Goal: Task Accomplishment & Management: Use online tool/utility

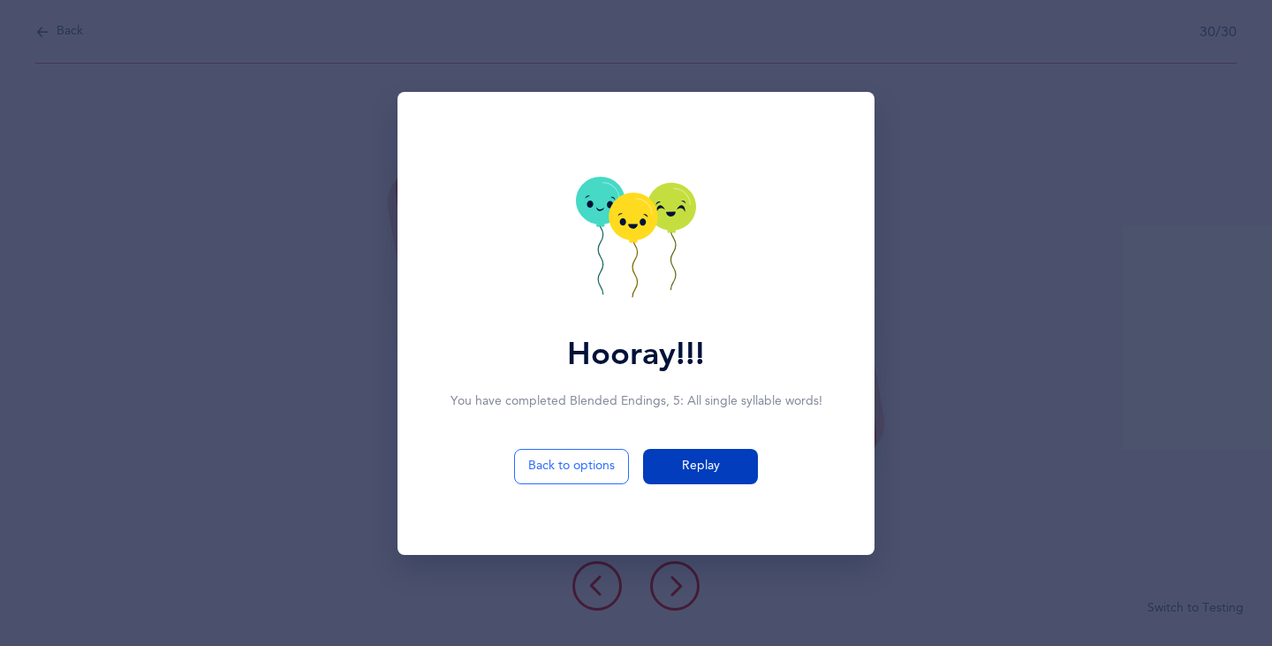
click at [710, 475] on button "Replay" at bounding box center [700, 466] width 115 height 35
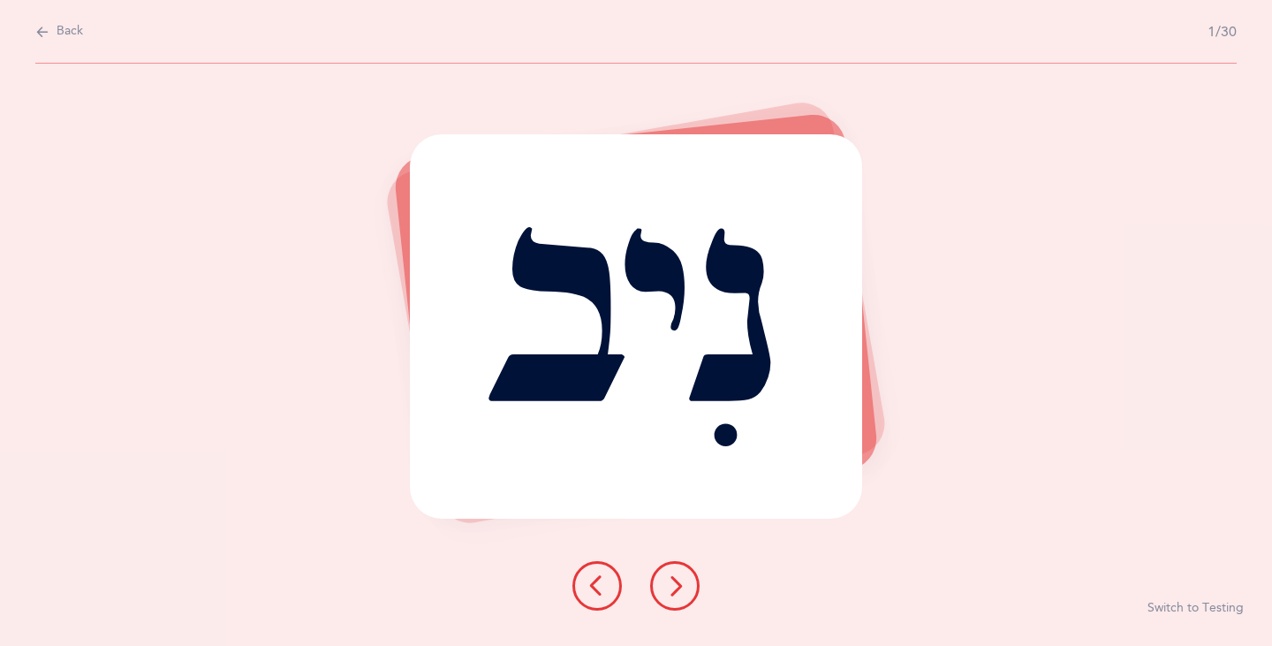
click at [676, 581] on icon at bounding box center [674, 585] width 21 height 21
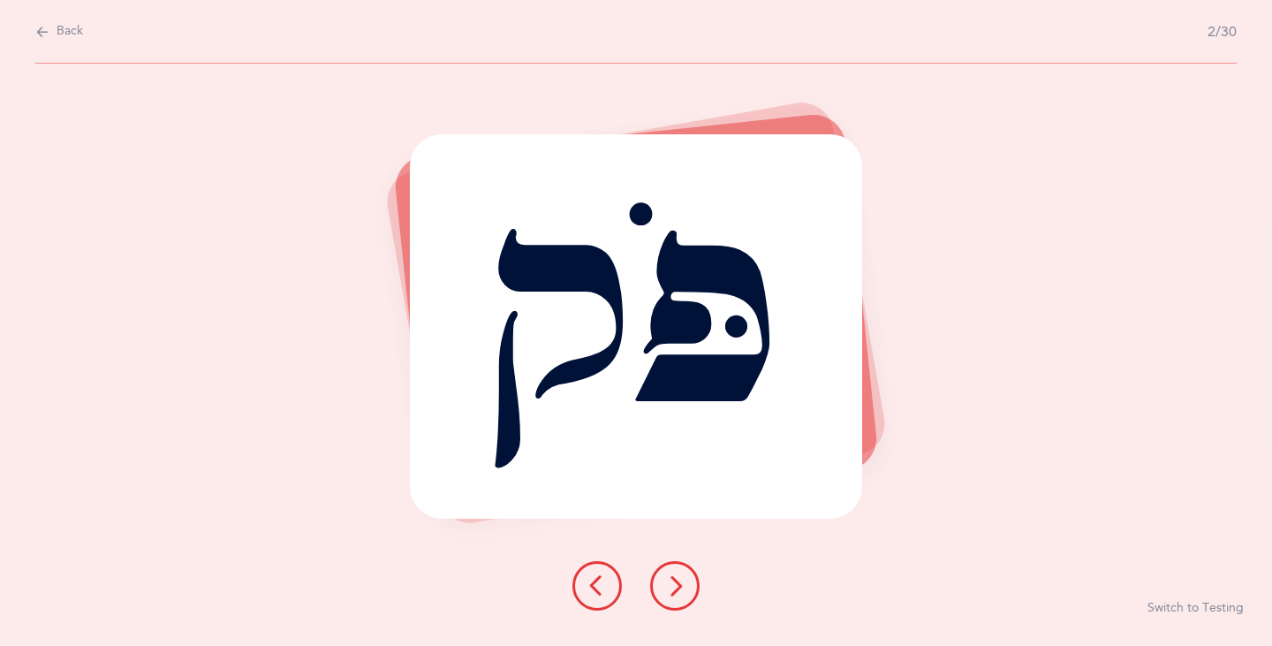
click at [669, 588] on icon at bounding box center [674, 585] width 21 height 21
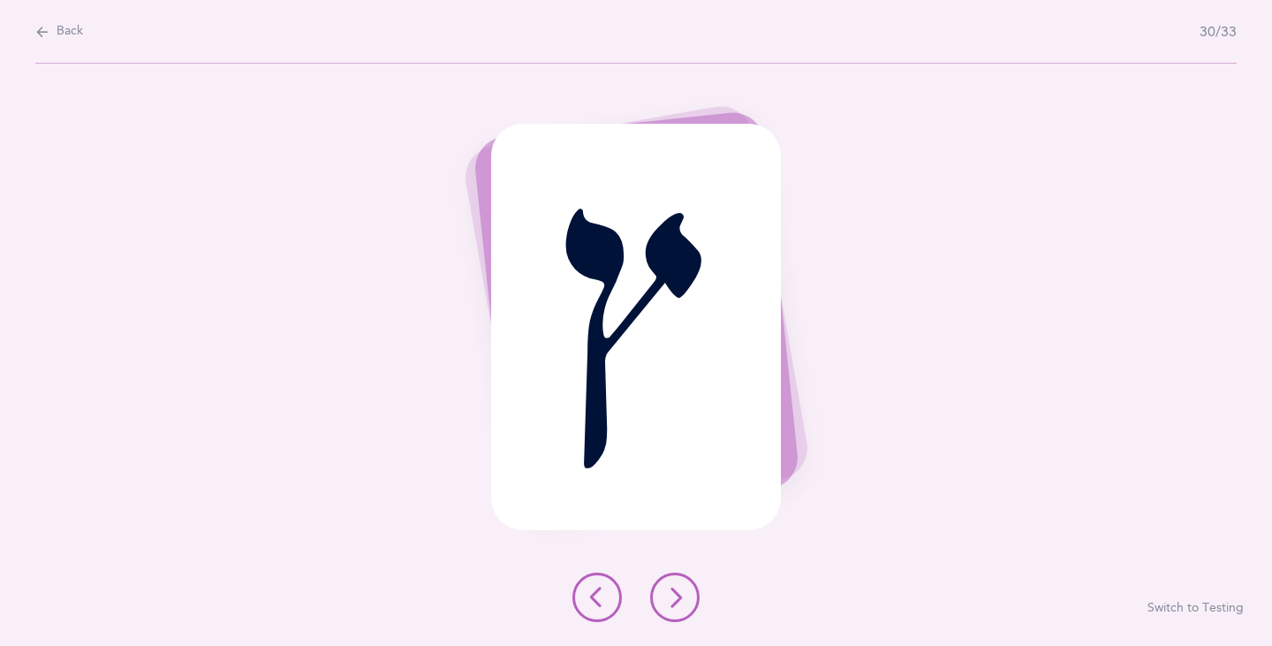
click at [674, 592] on icon at bounding box center [674, 597] width 21 height 21
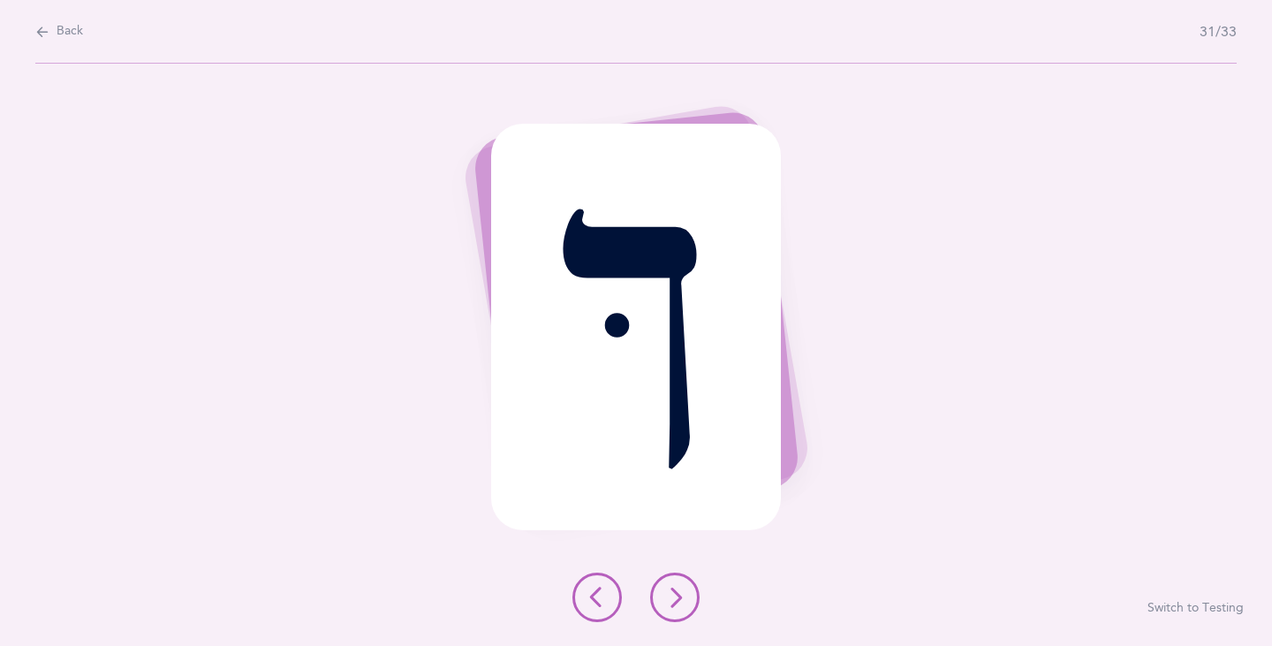
click at [680, 599] on icon at bounding box center [674, 597] width 21 height 21
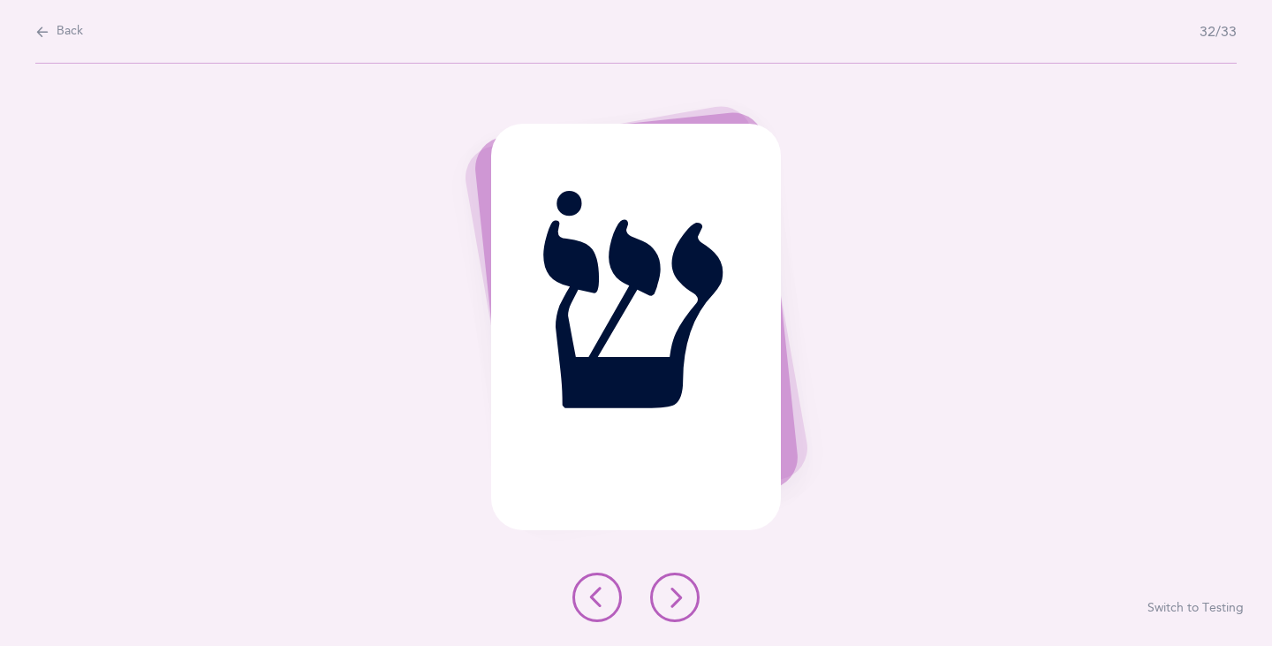
click at [680, 599] on icon at bounding box center [674, 597] width 21 height 21
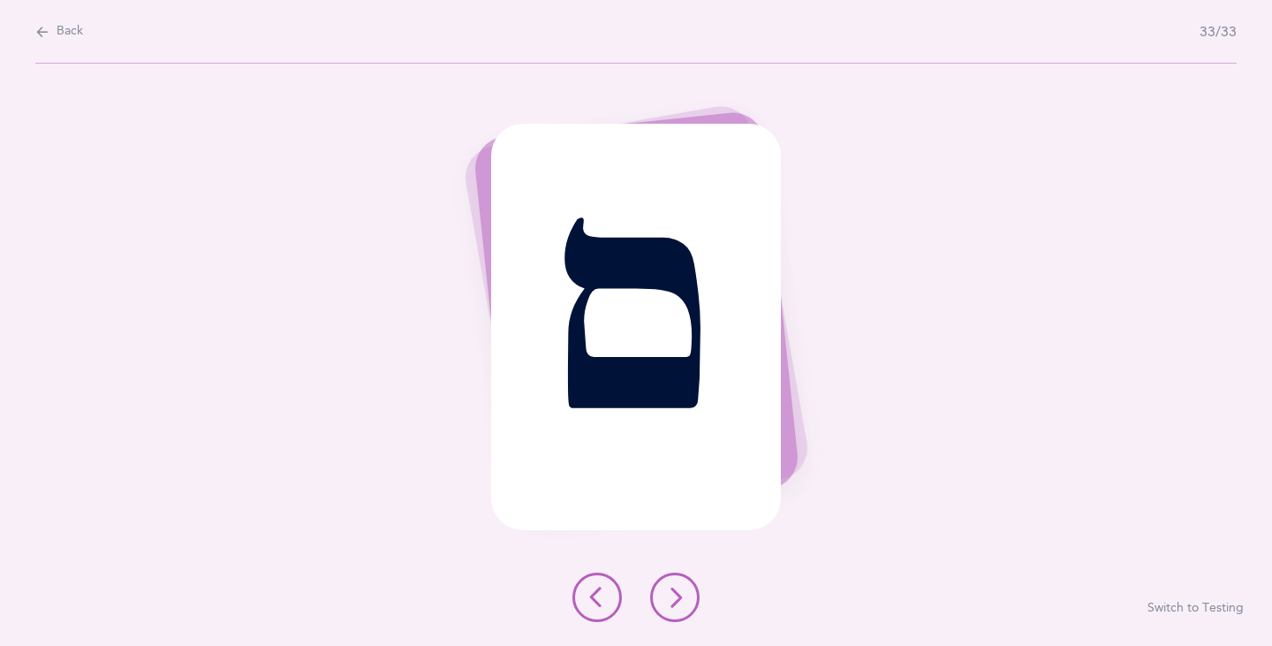
click at [672, 593] on icon at bounding box center [674, 597] width 21 height 21
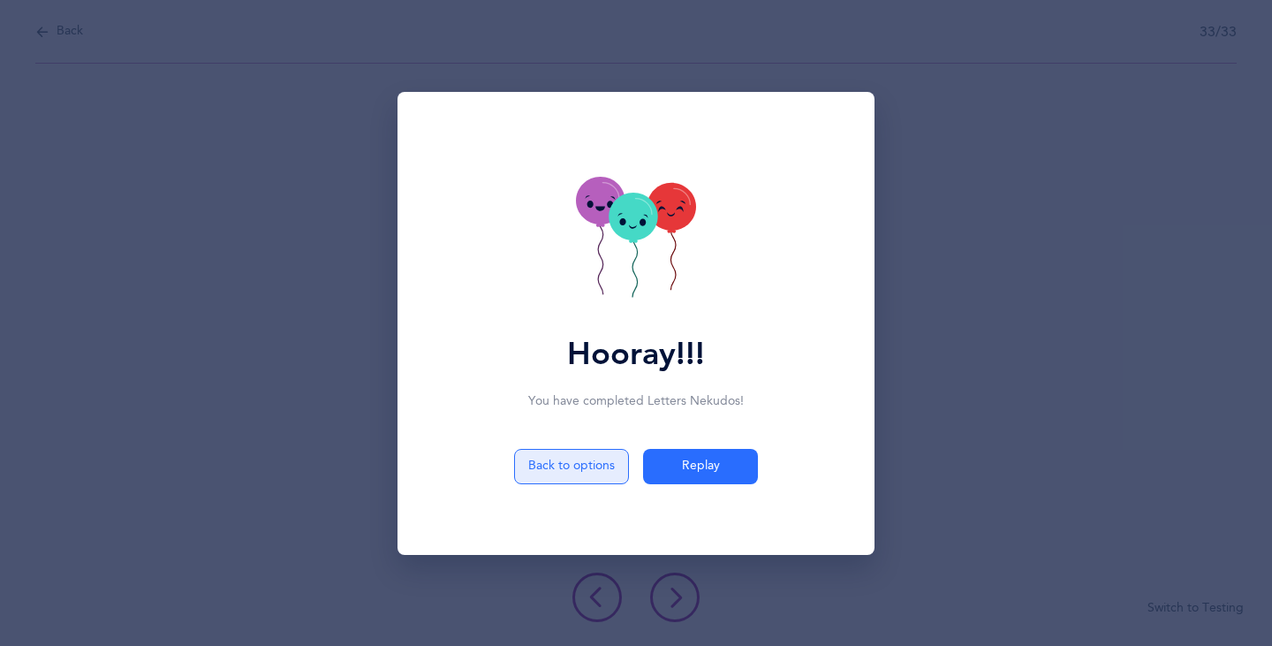
click at [554, 462] on button "Back to options" at bounding box center [571, 466] width 115 height 35
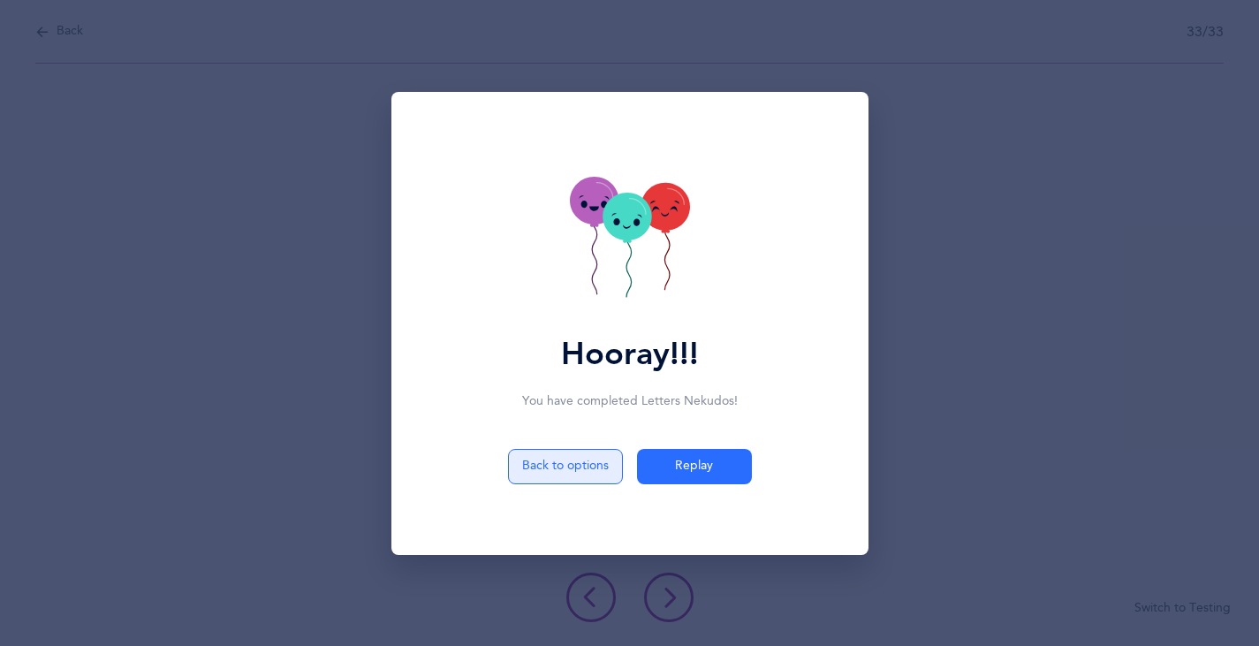
select select "single"
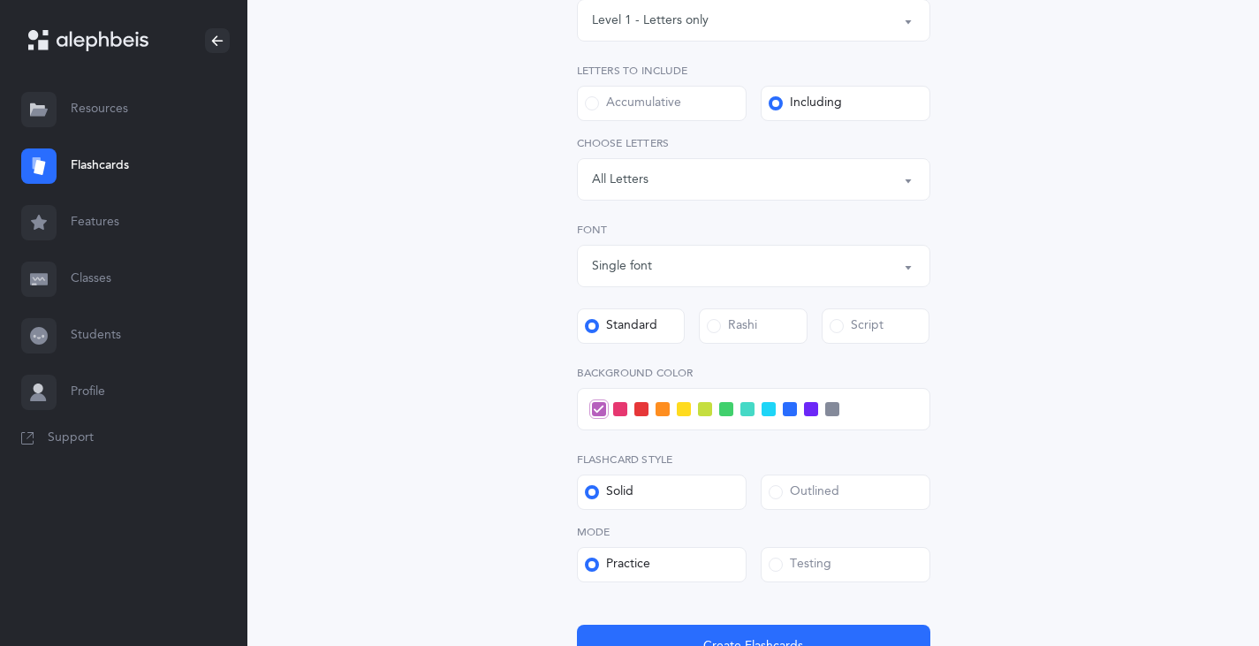
scroll to position [472, 0]
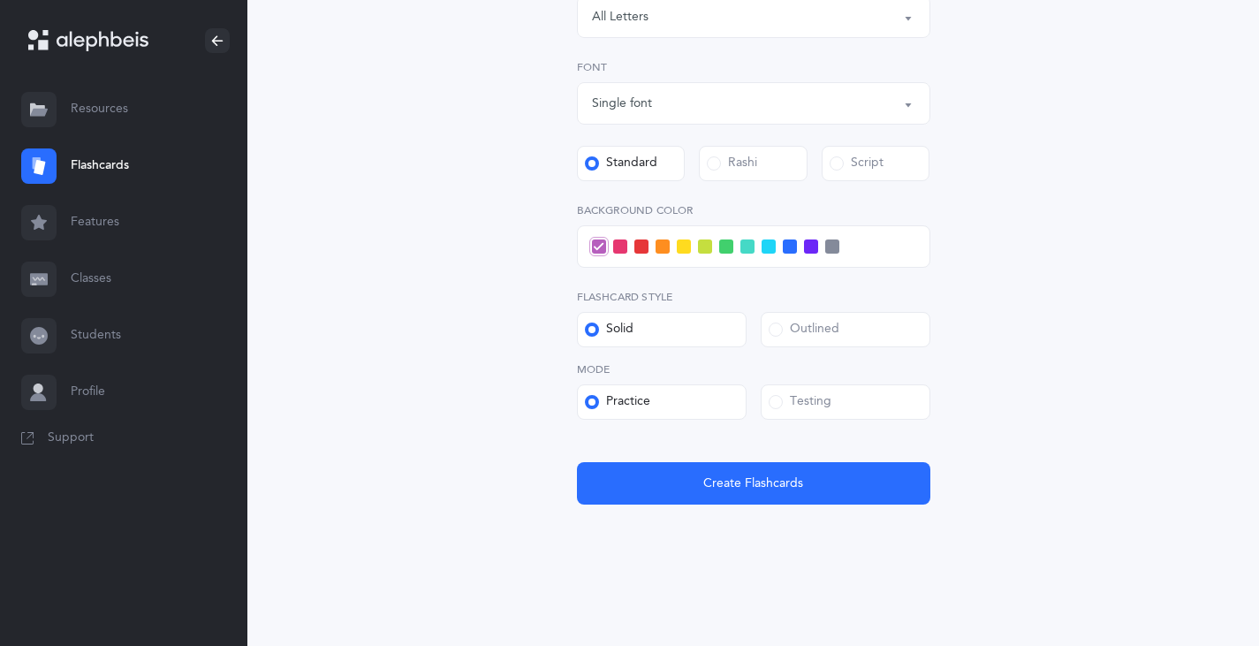
click at [786, 251] on span at bounding box center [790, 246] width 14 height 14
click at [0, 0] on input "checkbox" at bounding box center [0, 0] width 0 height 0
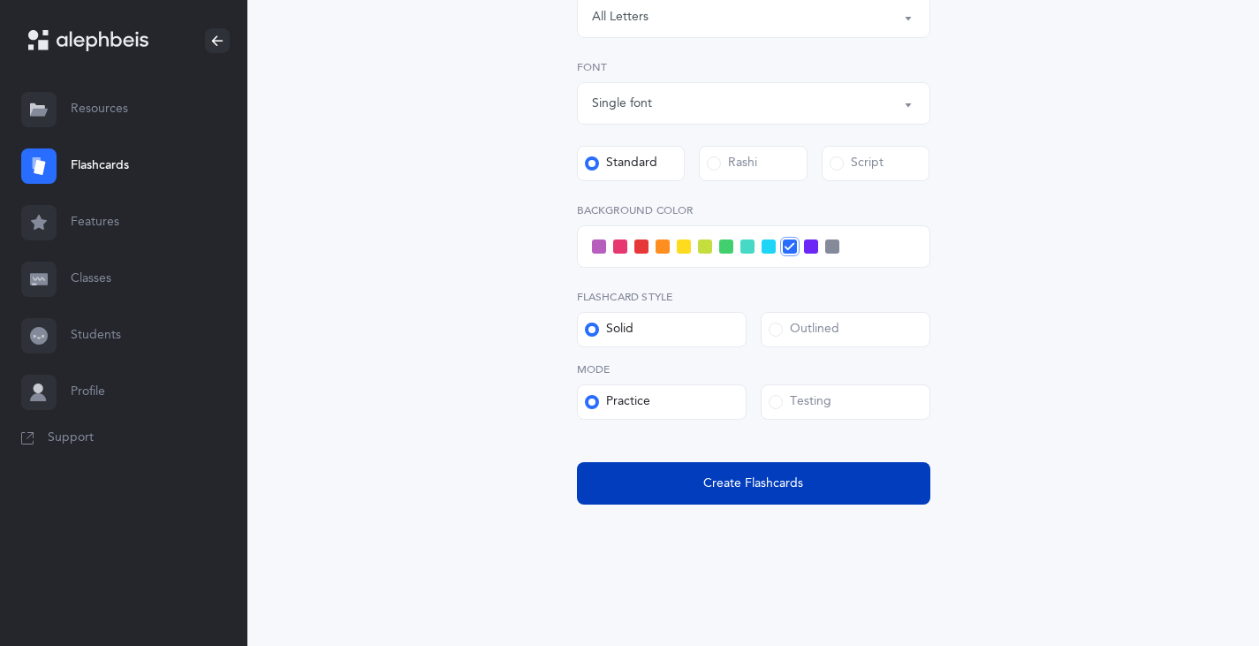
click at [755, 482] on span "Create Flashcards" at bounding box center [753, 483] width 100 height 19
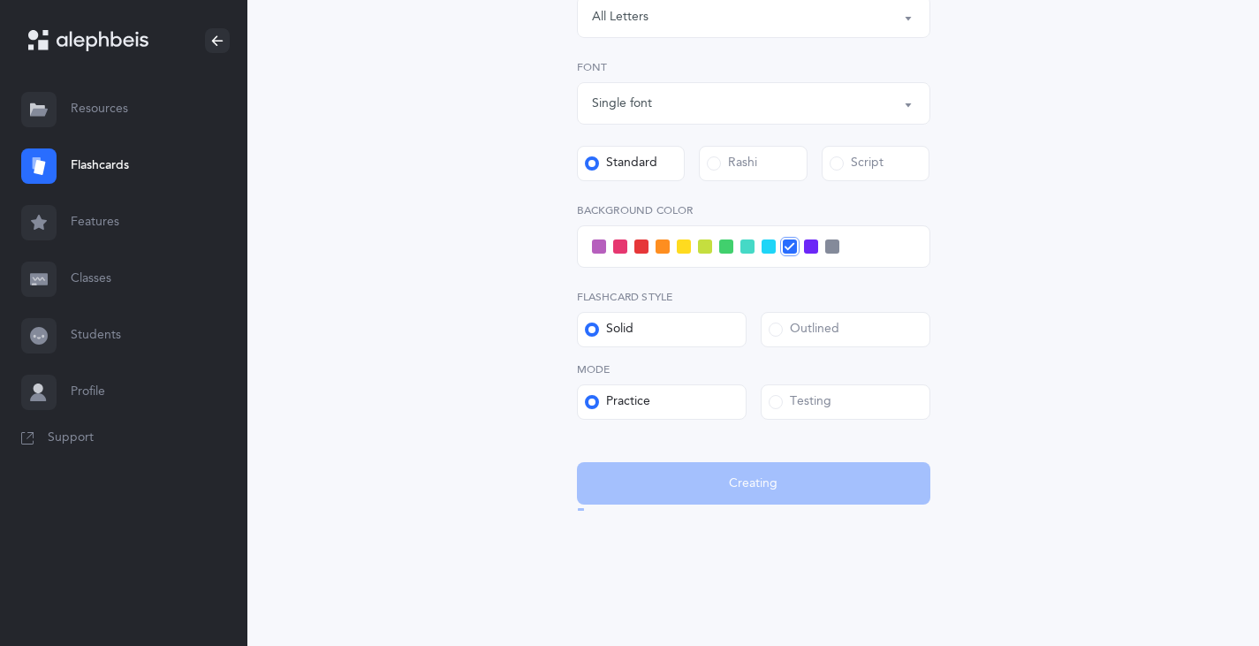
scroll to position [0, 0]
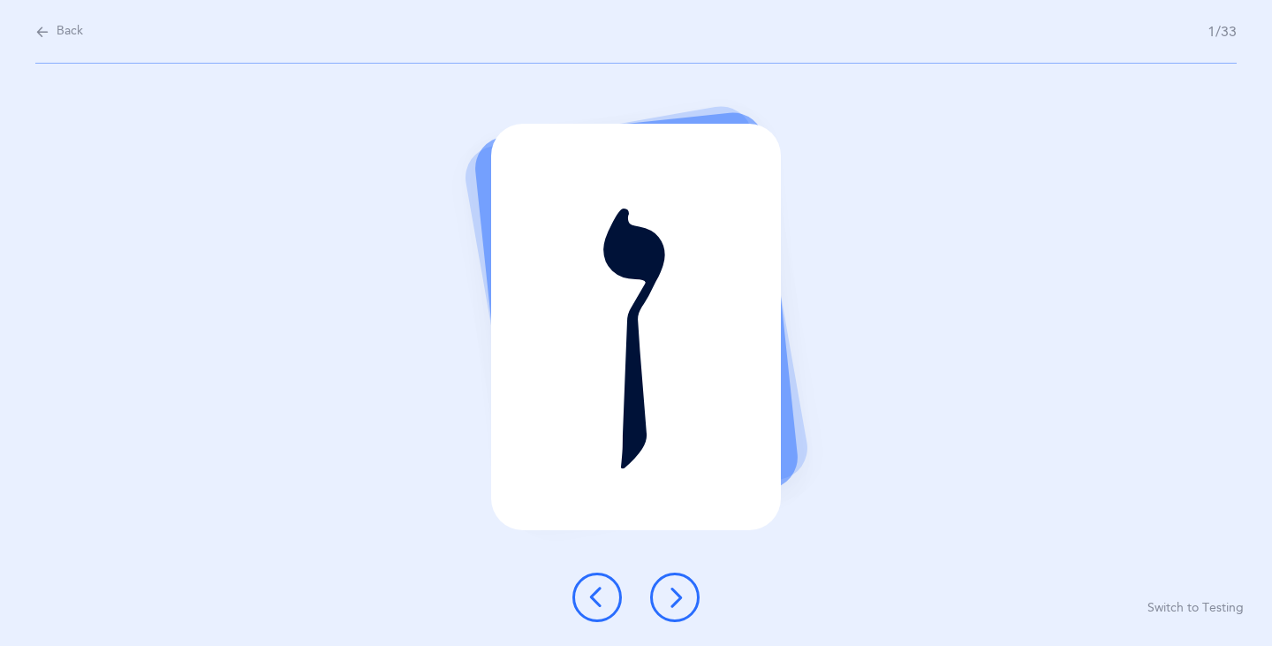
click at [672, 598] on icon at bounding box center [674, 597] width 21 height 21
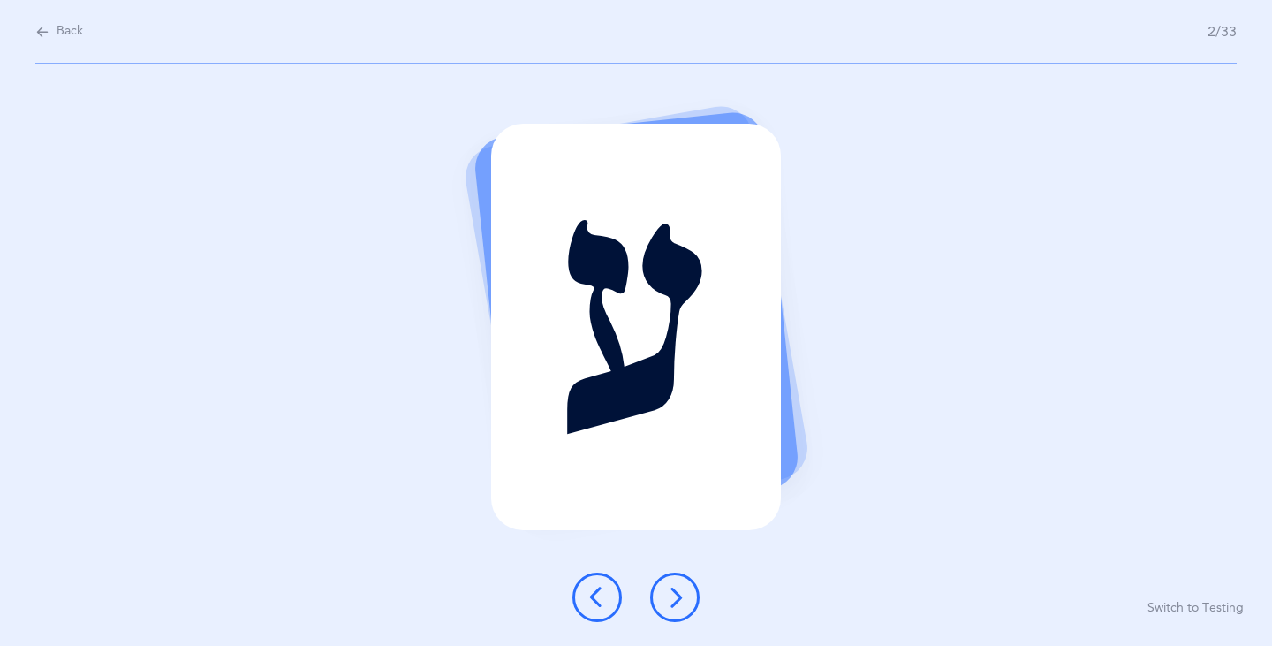
click at [670, 593] on icon at bounding box center [674, 597] width 21 height 21
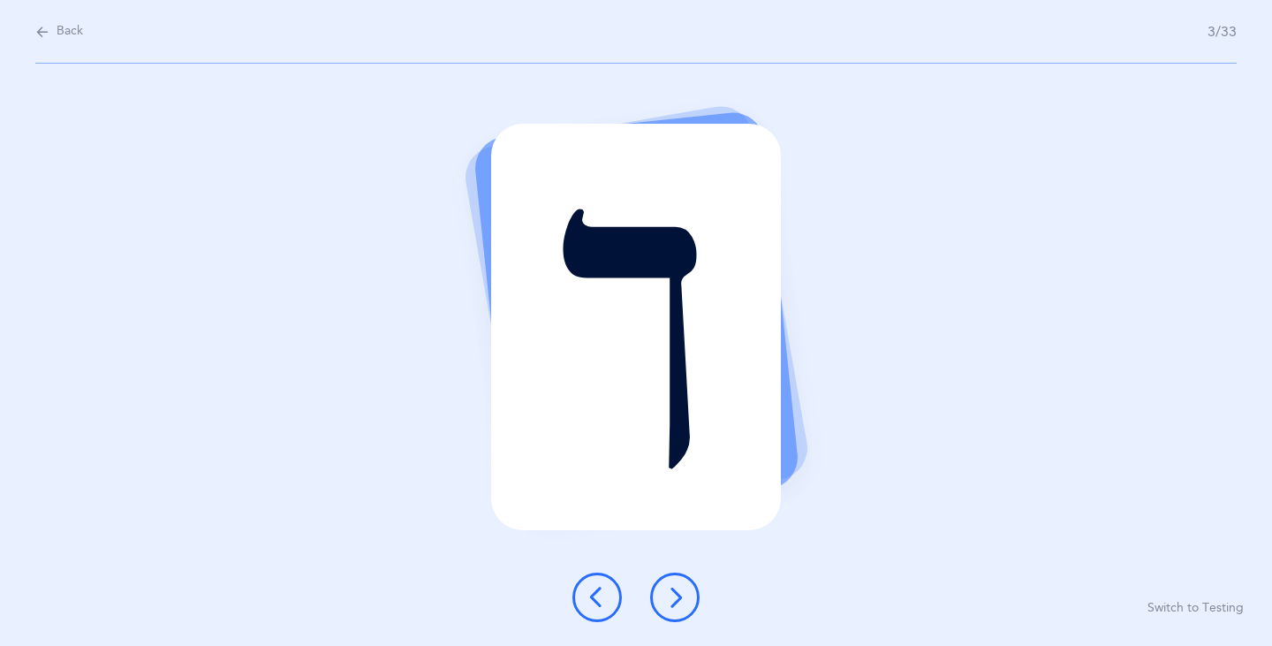
click at [673, 593] on icon at bounding box center [674, 597] width 21 height 21
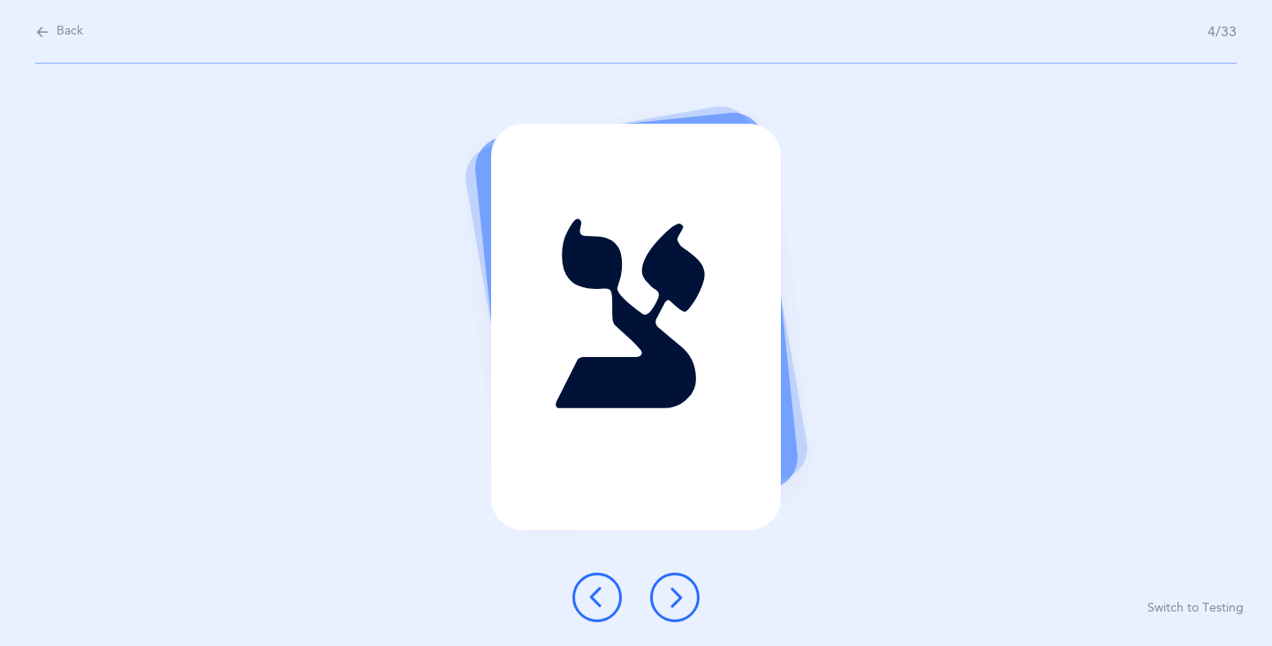
click at [673, 598] on icon at bounding box center [674, 597] width 21 height 21
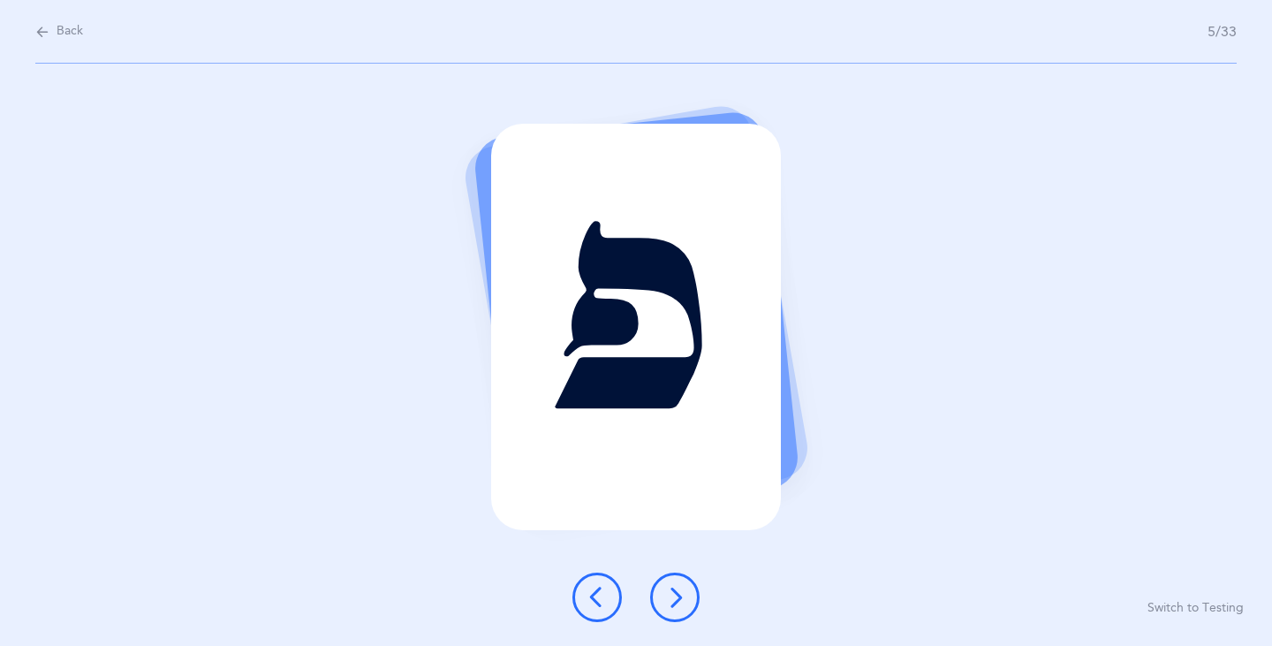
click at [673, 598] on icon at bounding box center [674, 597] width 21 height 21
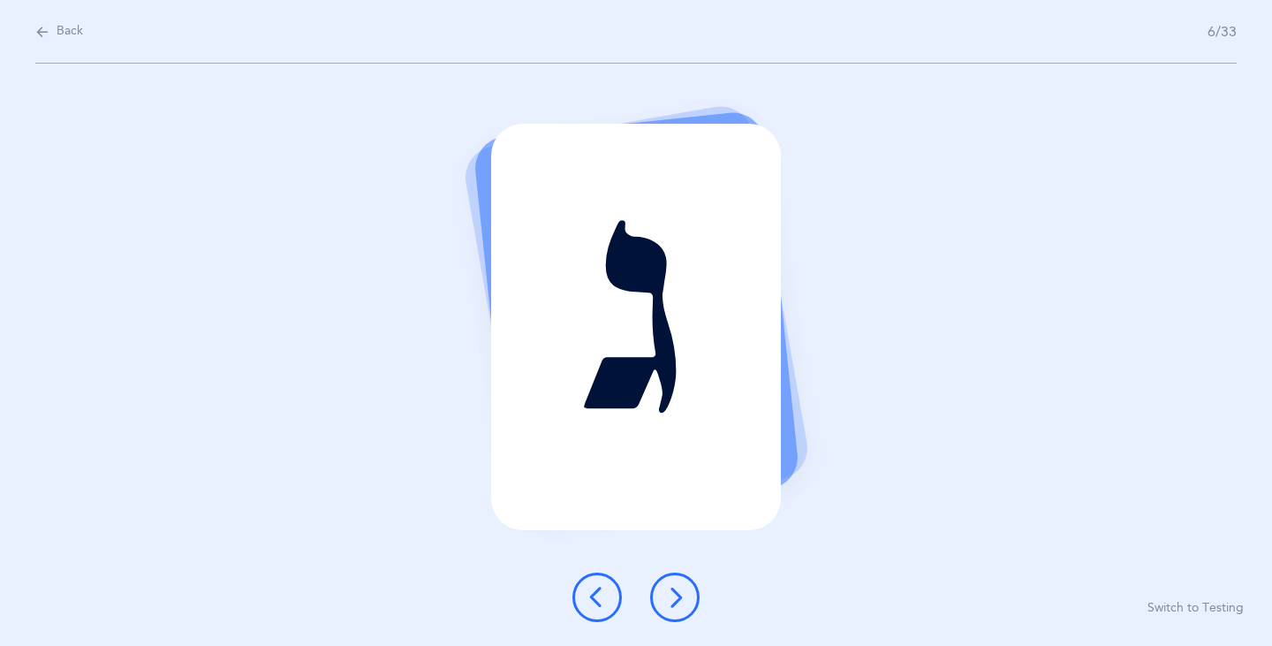
click at [668, 605] on icon at bounding box center [674, 597] width 21 height 21
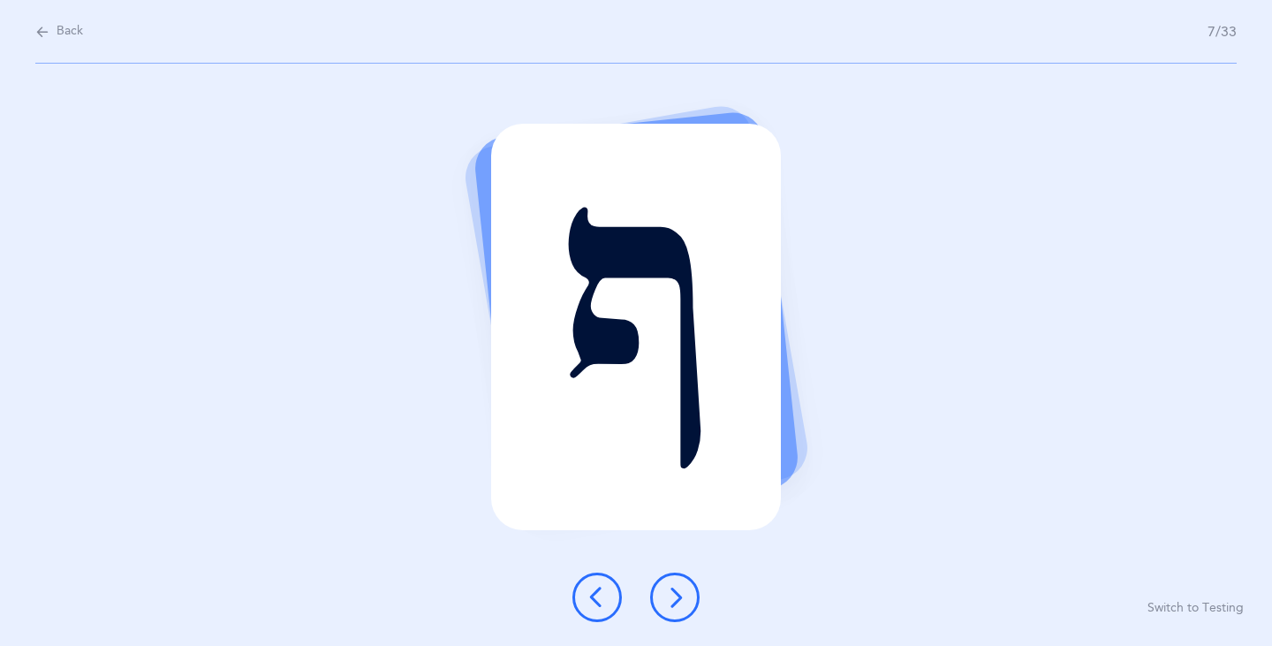
click at [668, 605] on icon at bounding box center [674, 597] width 21 height 21
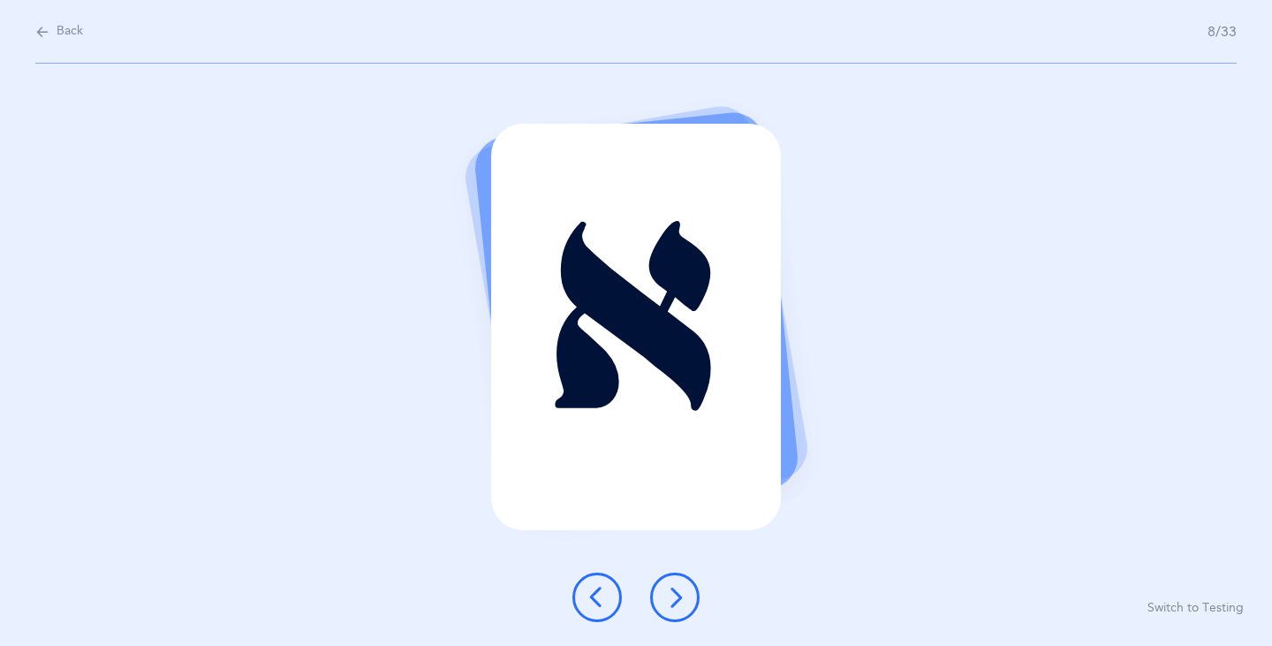
click at [650, 599] on button at bounding box center [674, 597] width 49 height 49
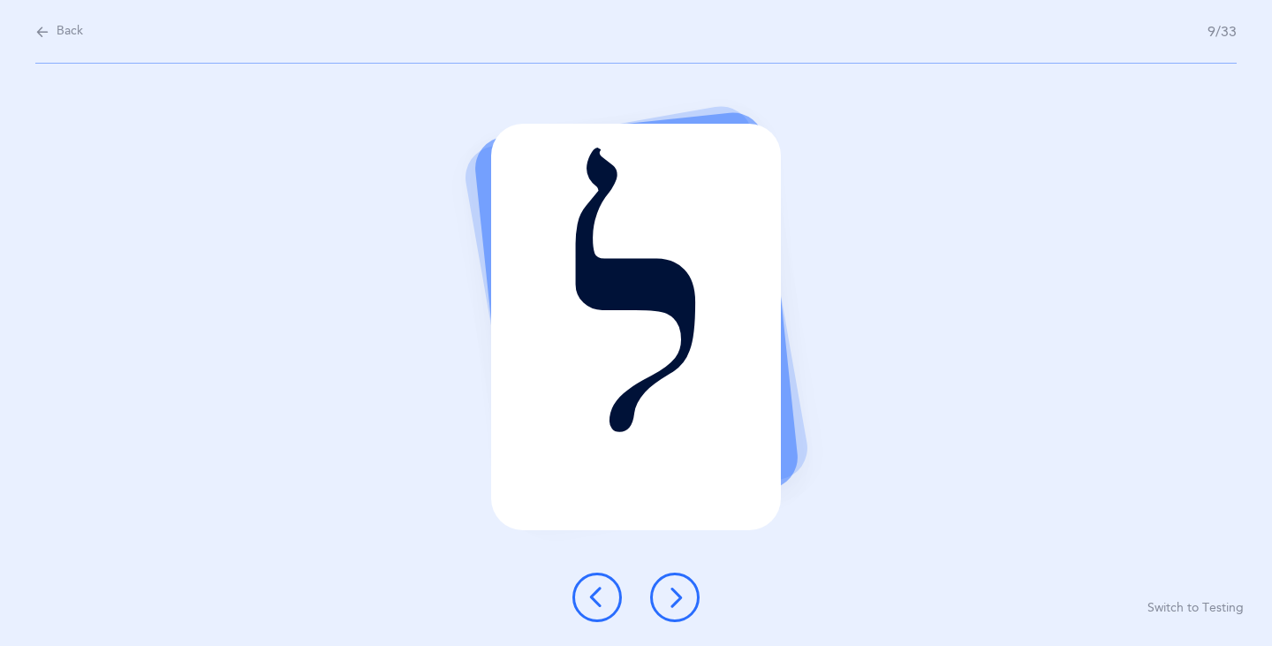
click at [696, 599] on button at bounding box center [674, 597] width 49 height 49
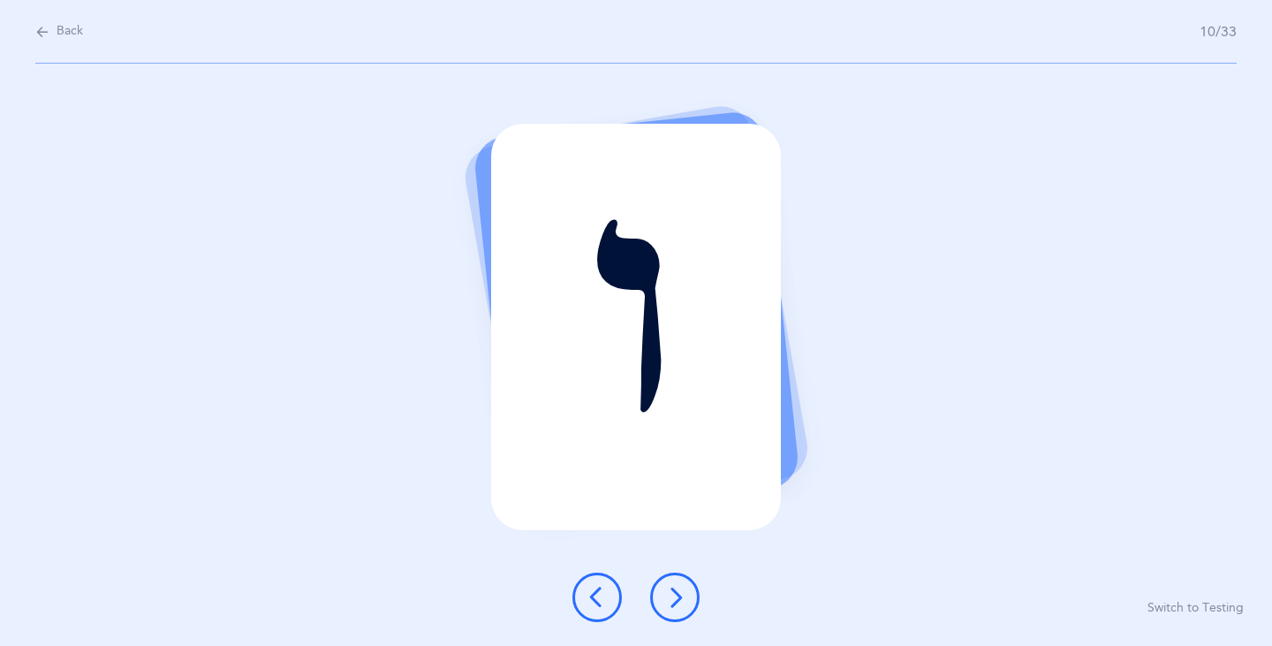
click at [592, 597] on icon at bounding box center [597, 597] width 21 height 21
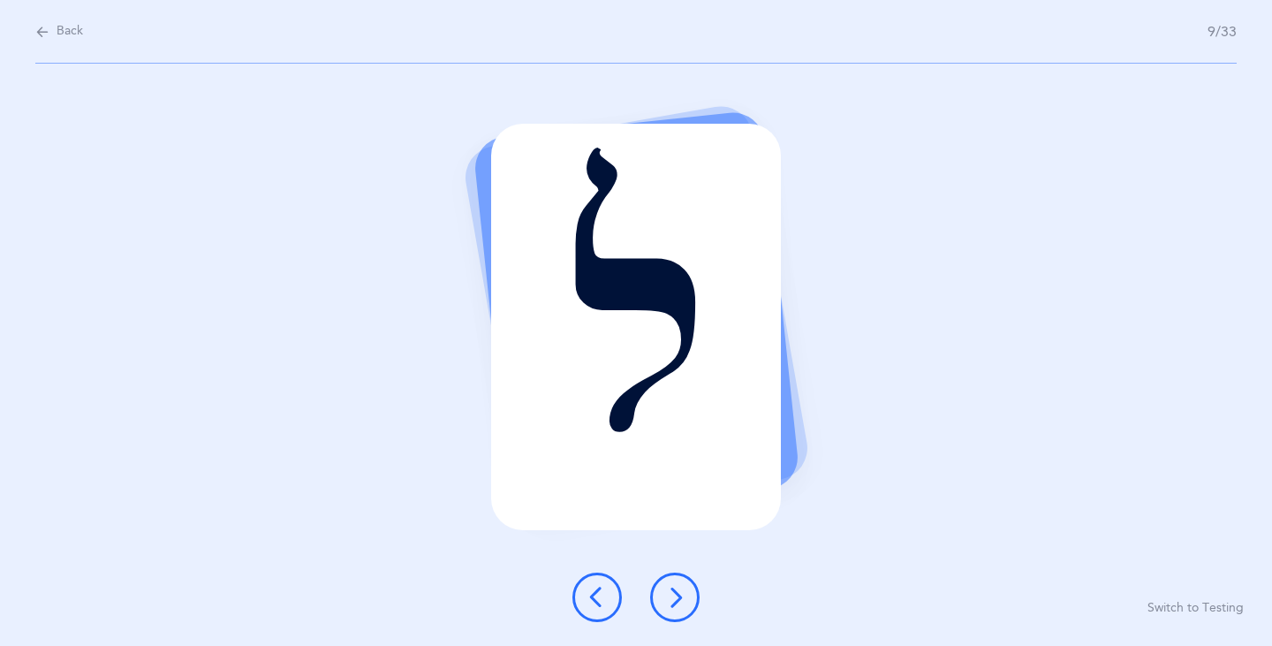
click at [667, 602] on icon at bounding box center [674, 597] width 21 height 21
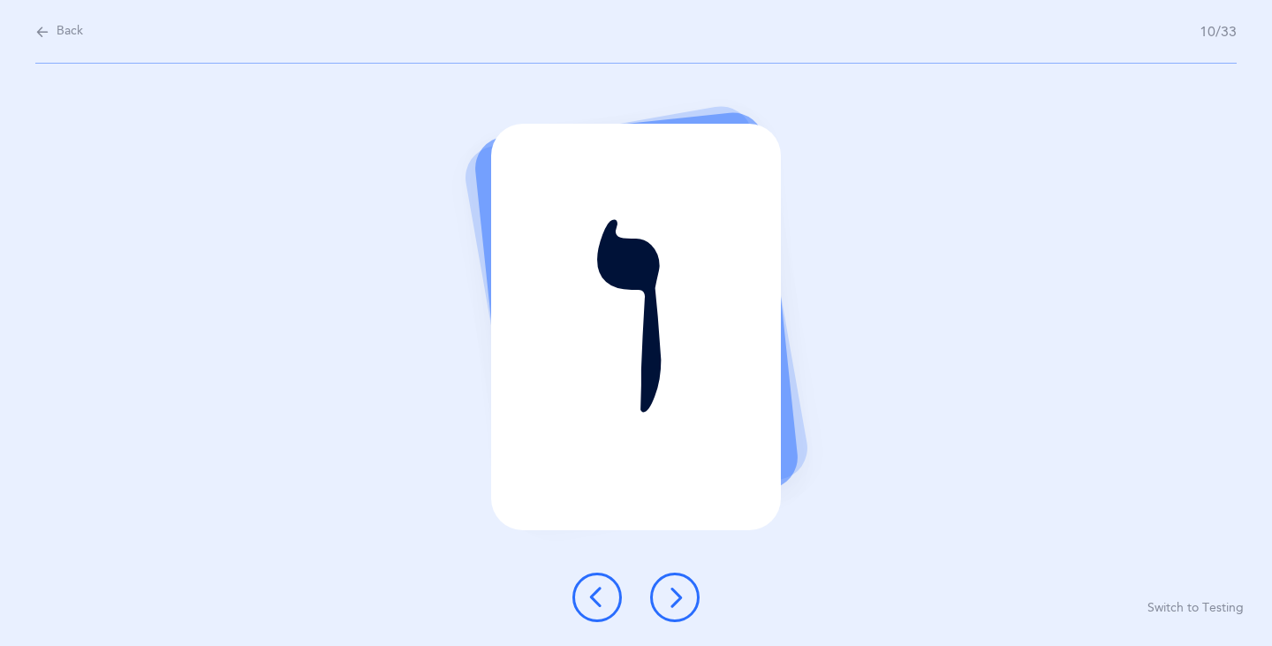
click at [664, 602] on button at bounding box center [674, 597] width 49 height 49
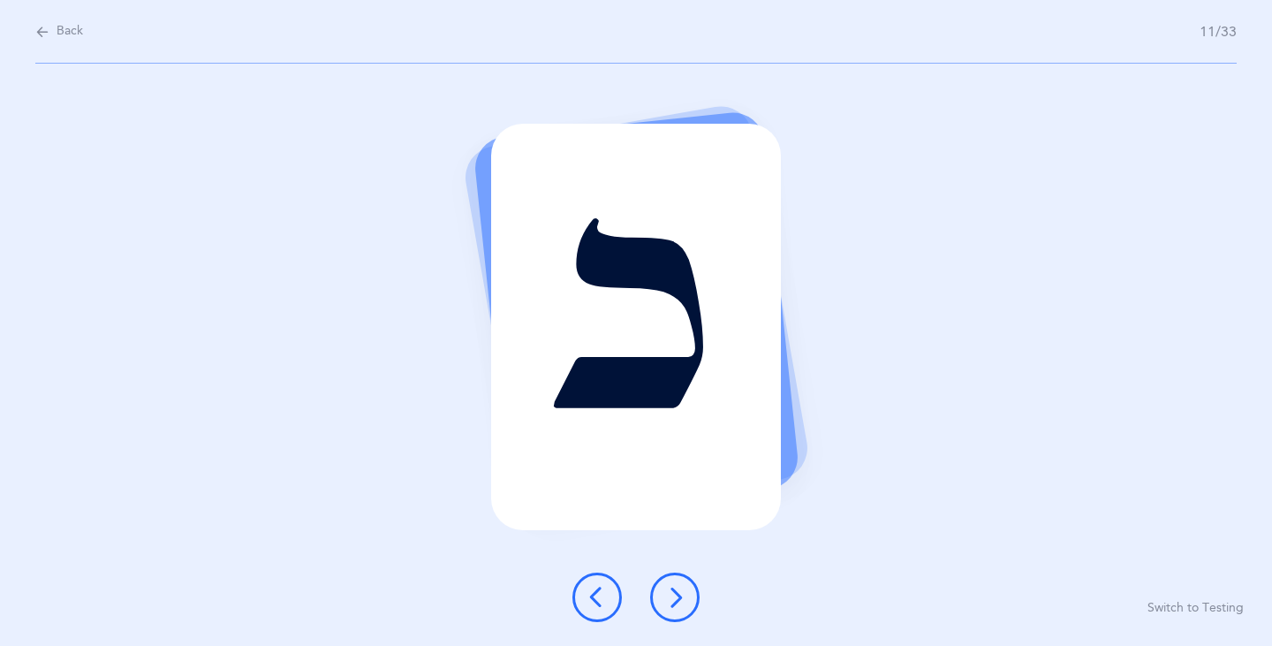
click at [656, 581] on button at bounding box center [674, 597] width 49 height 49
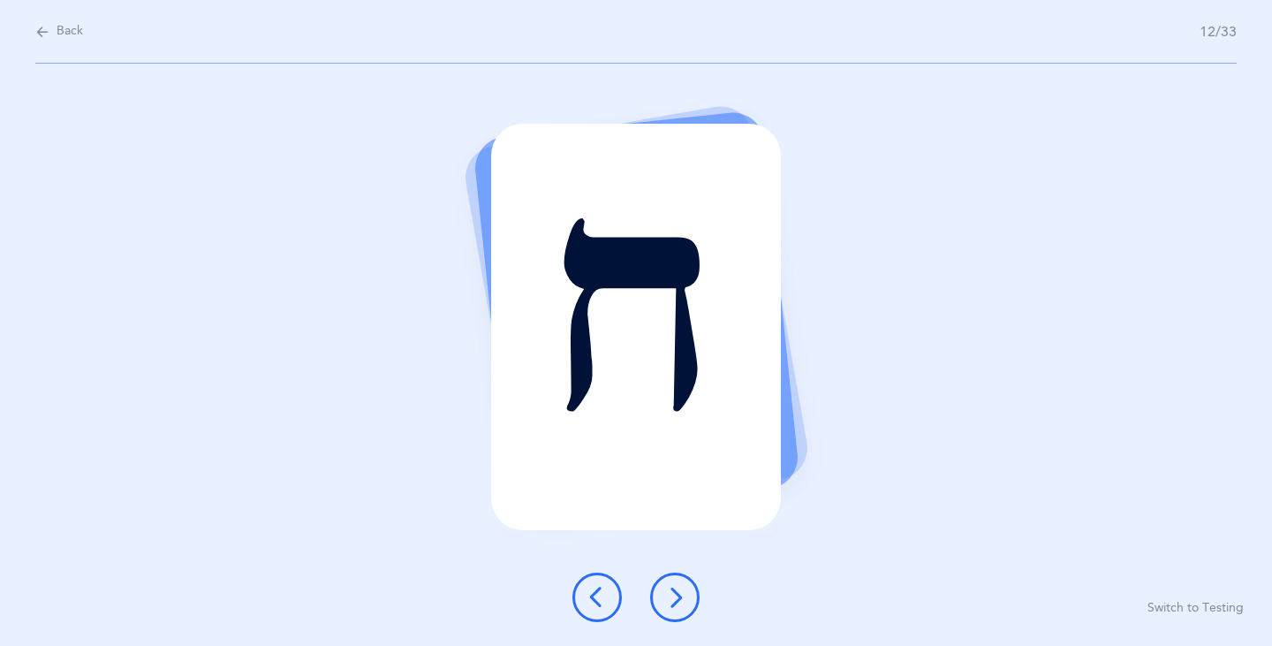
click at [669, 606] on icon at bounding box center [674, 597] width 21 height 21
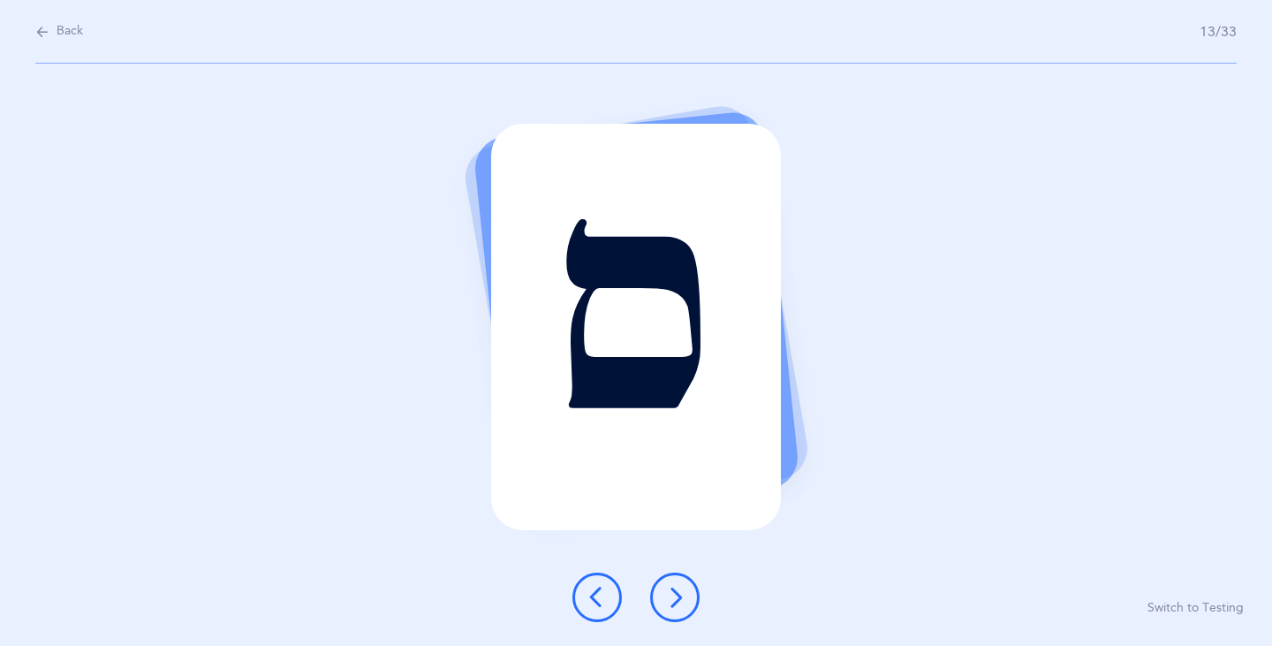
click at [669, 604] on icon at bounding box center [674, 597] width 21 height 21
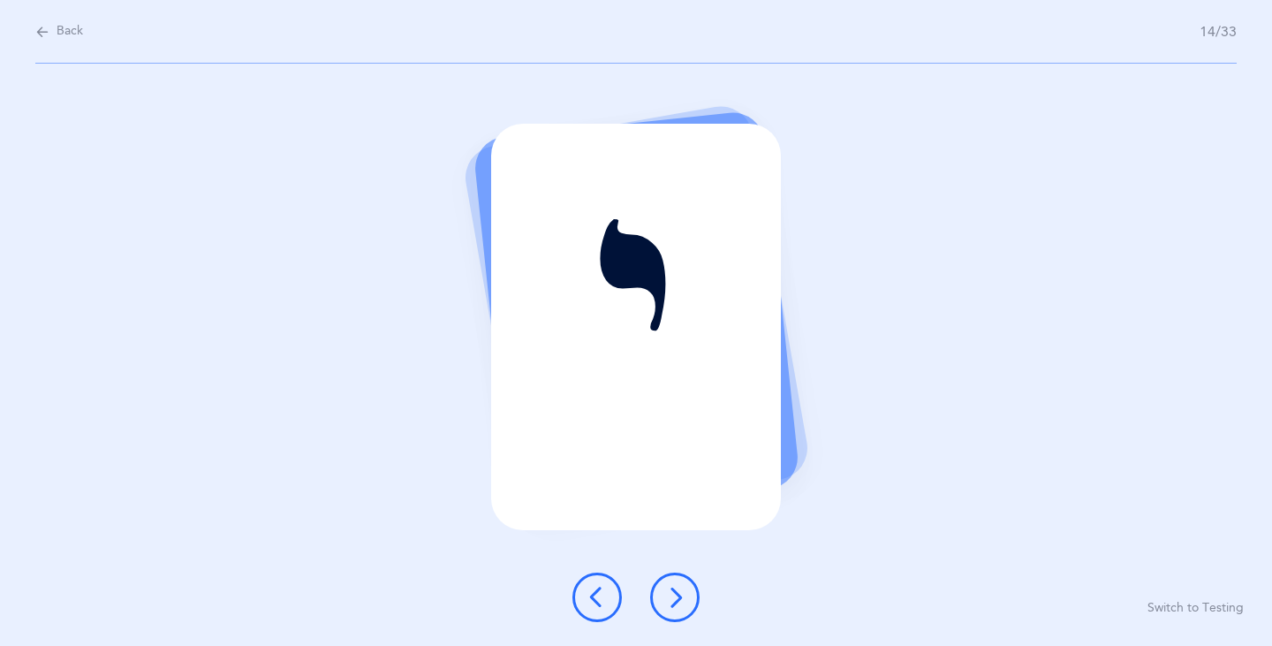
click at [668, 600] on icon at bounding box center [674, 597] width 21 height 21
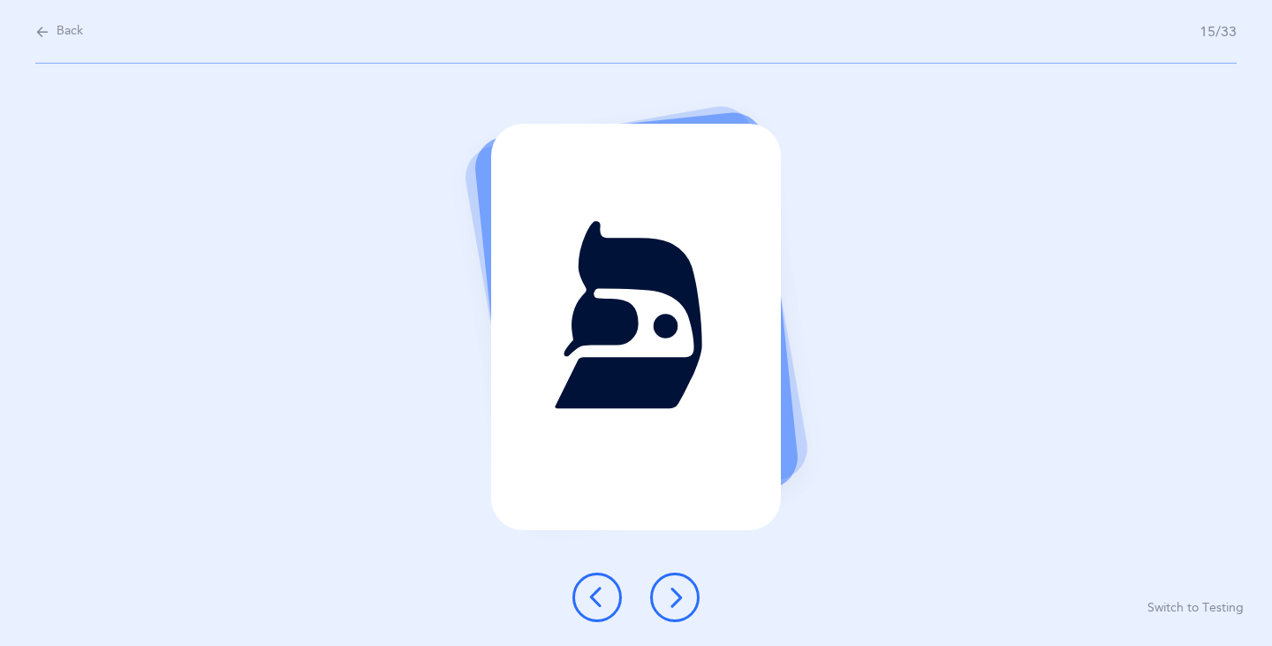
click at [655, 595] on button at bounding box center [674, 597] width 49 height 49
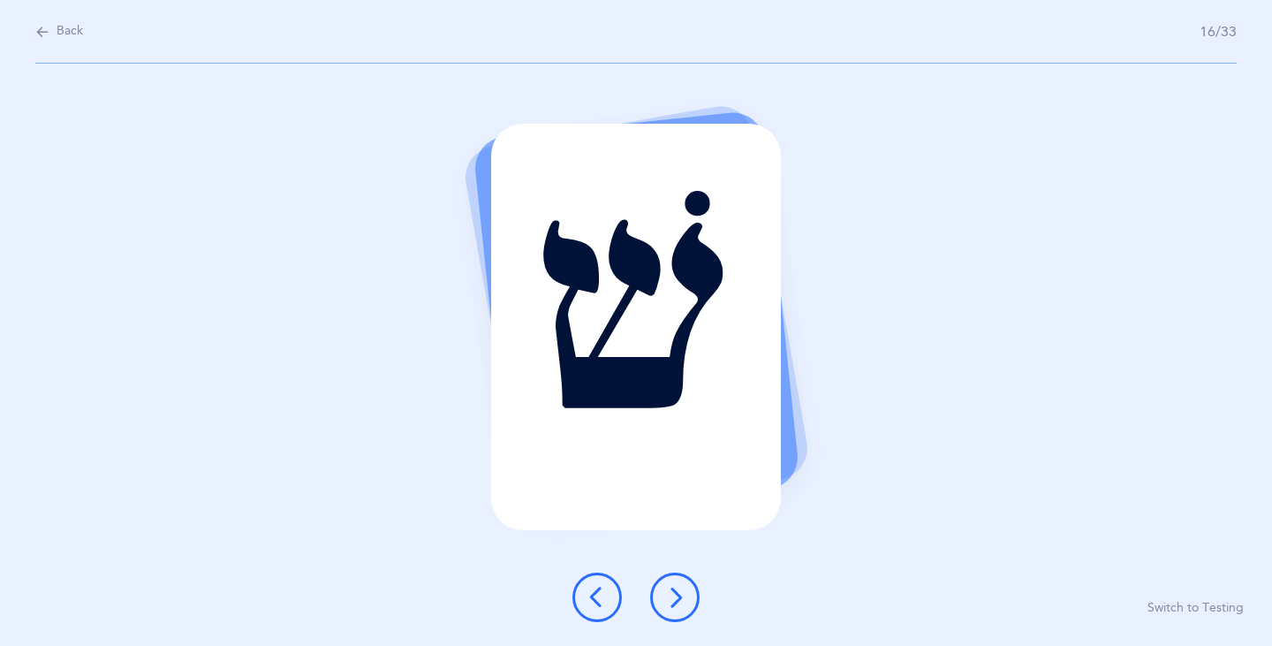
click at [654, 583] on button at bounding box center [674, 597] width 49 height 49
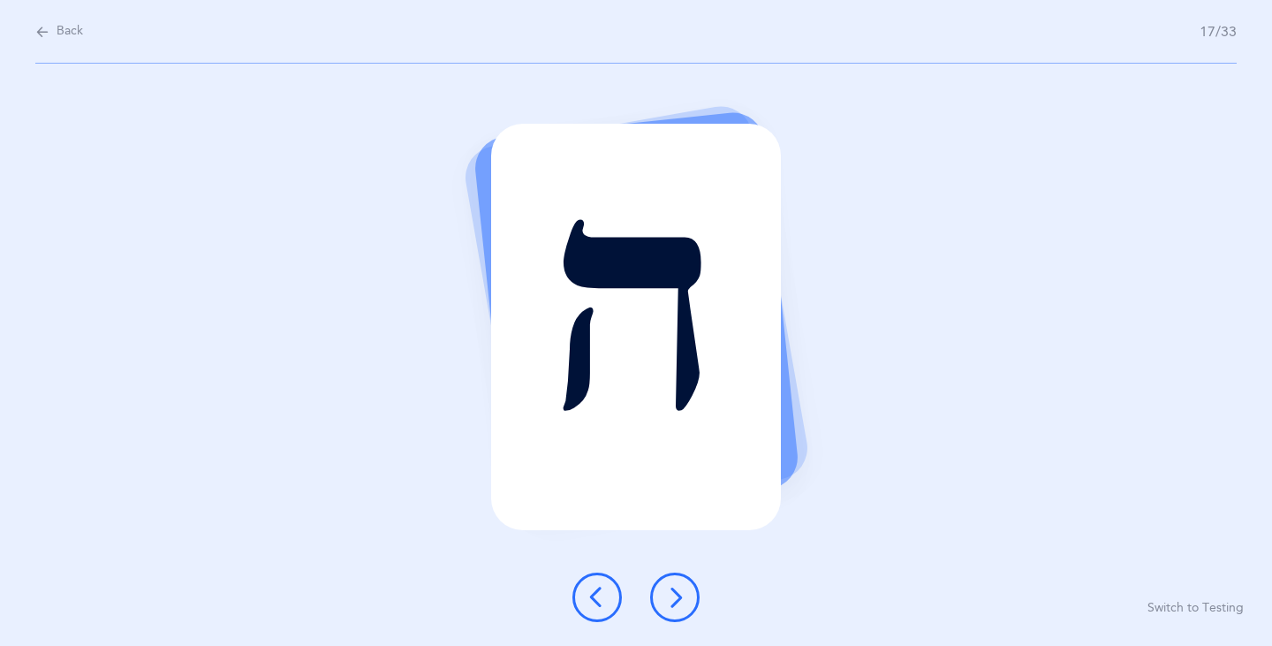
click at [656, 588] on button at bounding box center [674, 597] width 49 height 49
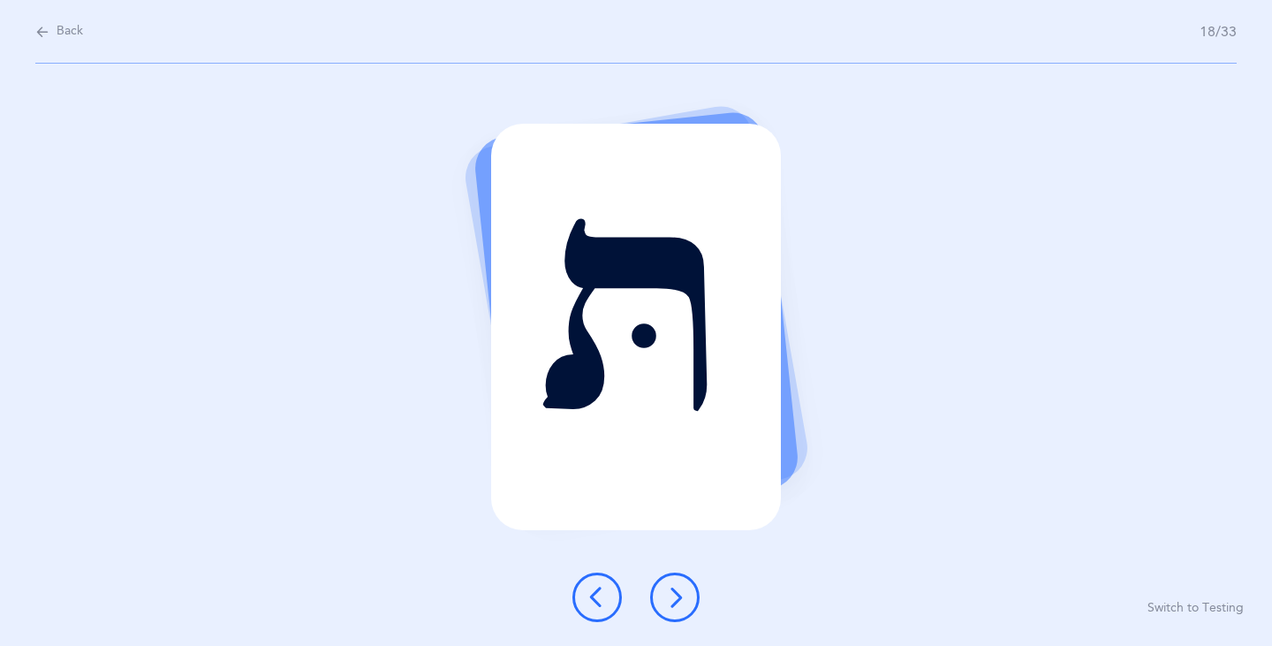
click at [658, 586] on button at bounding box center [674, 597] width 49 height 49
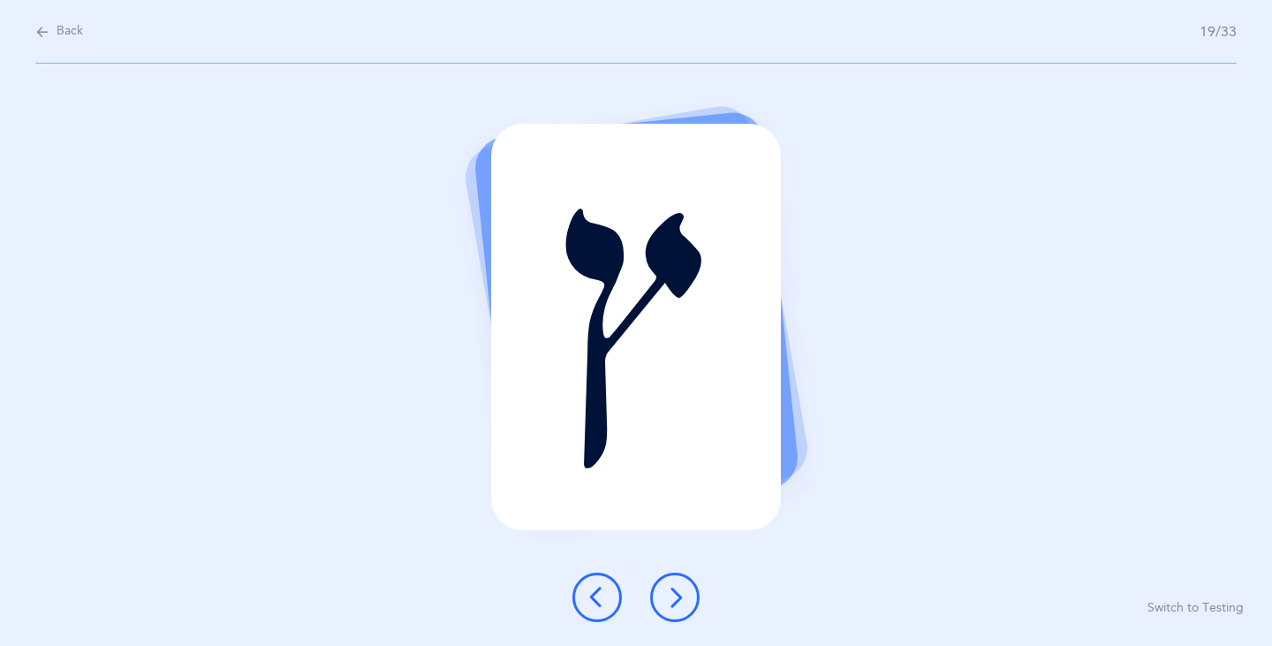
click at [607, 600] on icon at bounding box center [597, 597] width 21 height 21
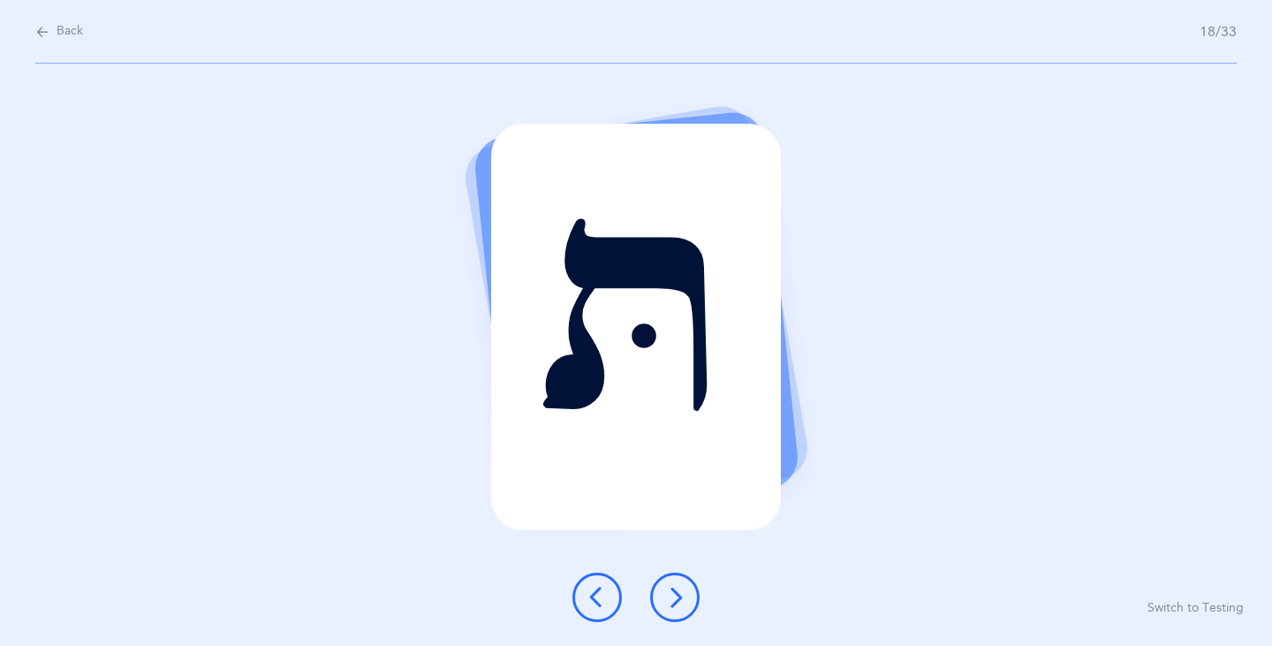
click at [675, 599] on icon at bounding box center [674, 597] width 21 height 21
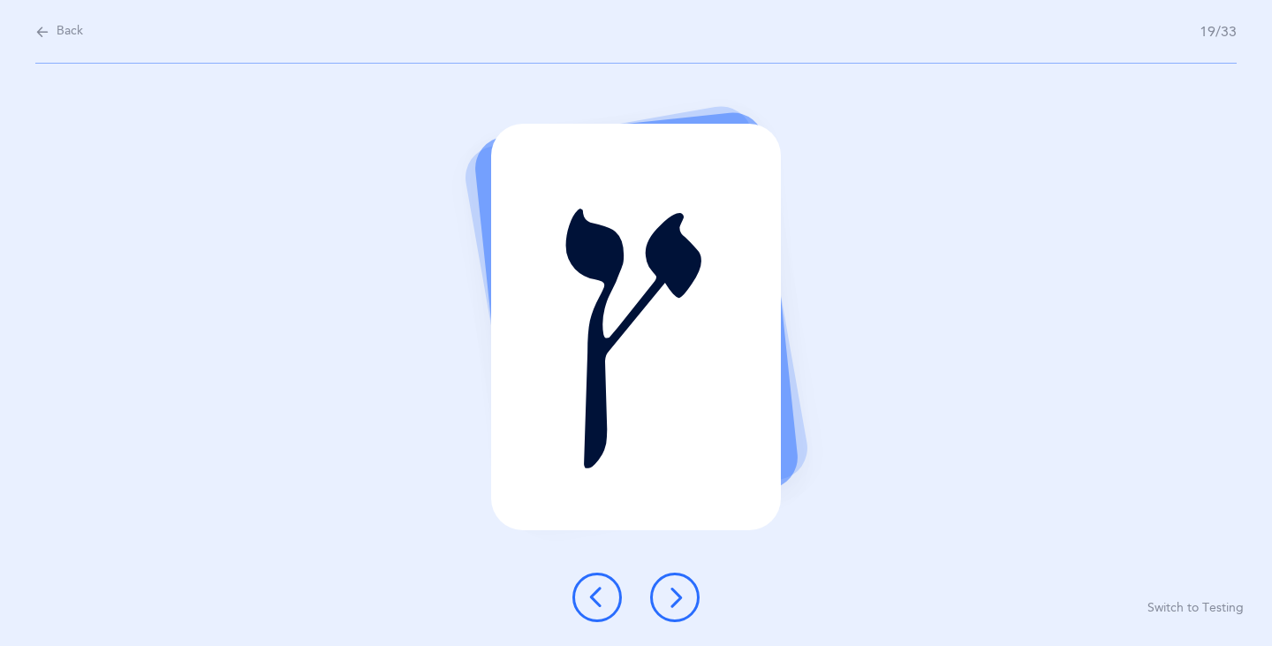
click at [688, 598] on button at bounding box center [674, 597] width 49 height 49
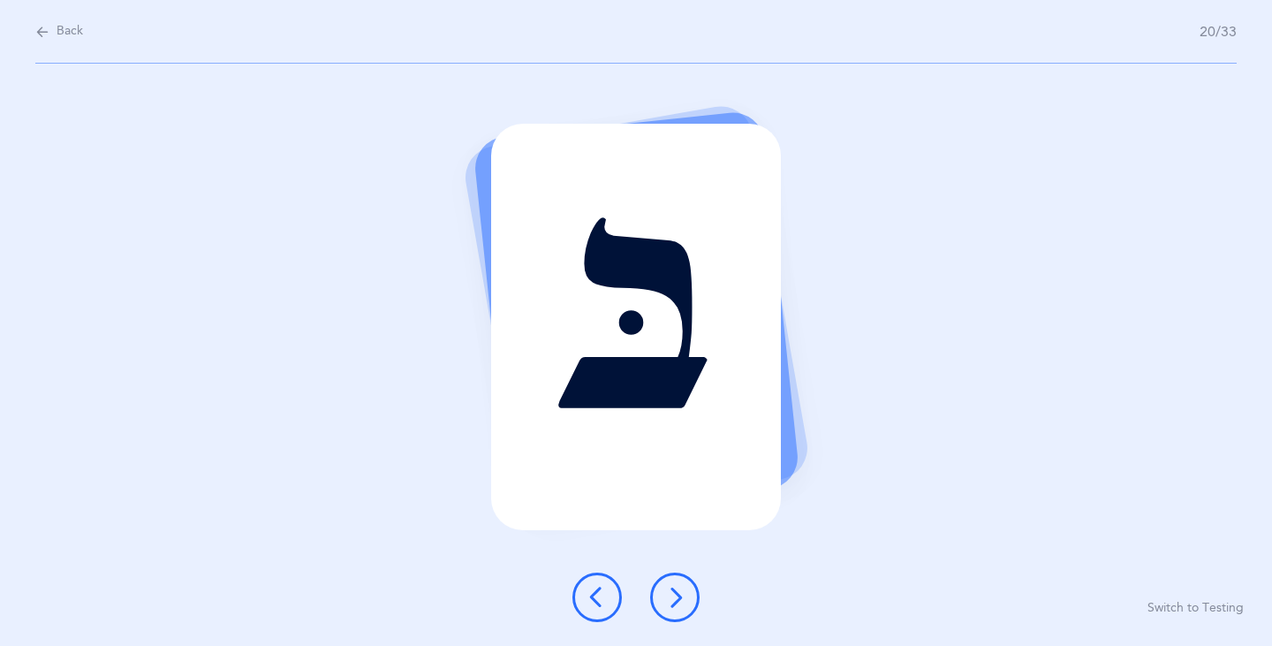
click at [685, 595] on icon at bounding box center [674, 597] width 21 height 21
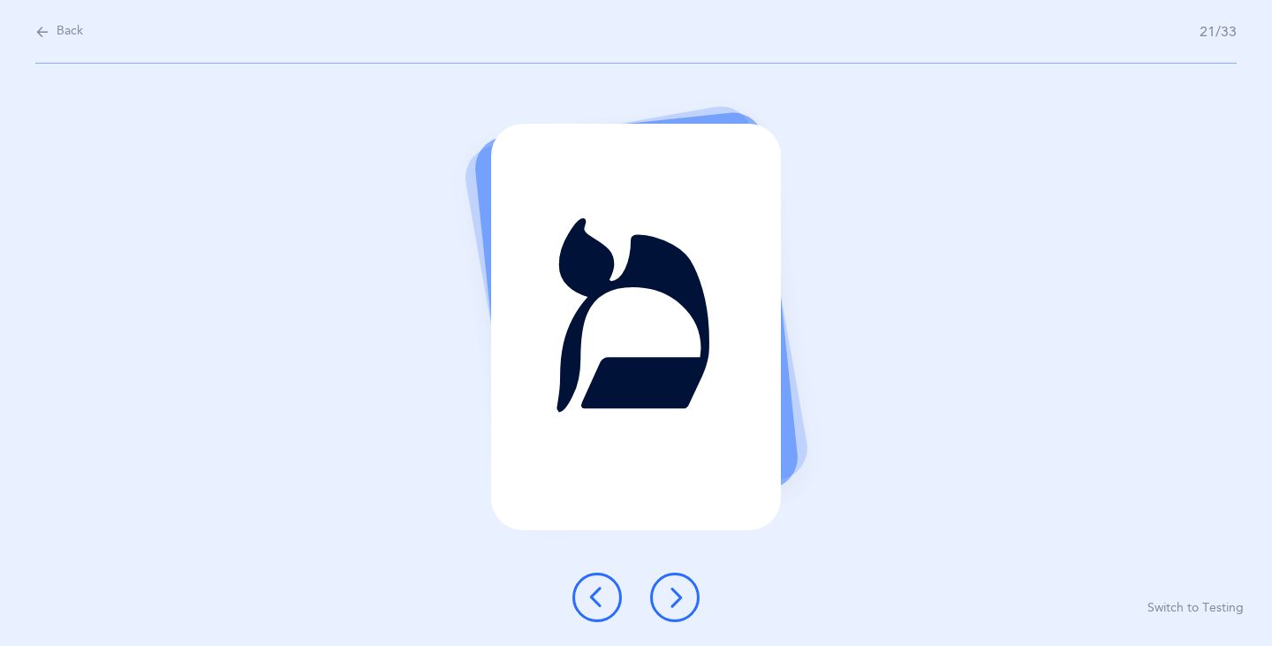
click at [674, 588] on icon at bounding box center [674, 597] width 21 height 21
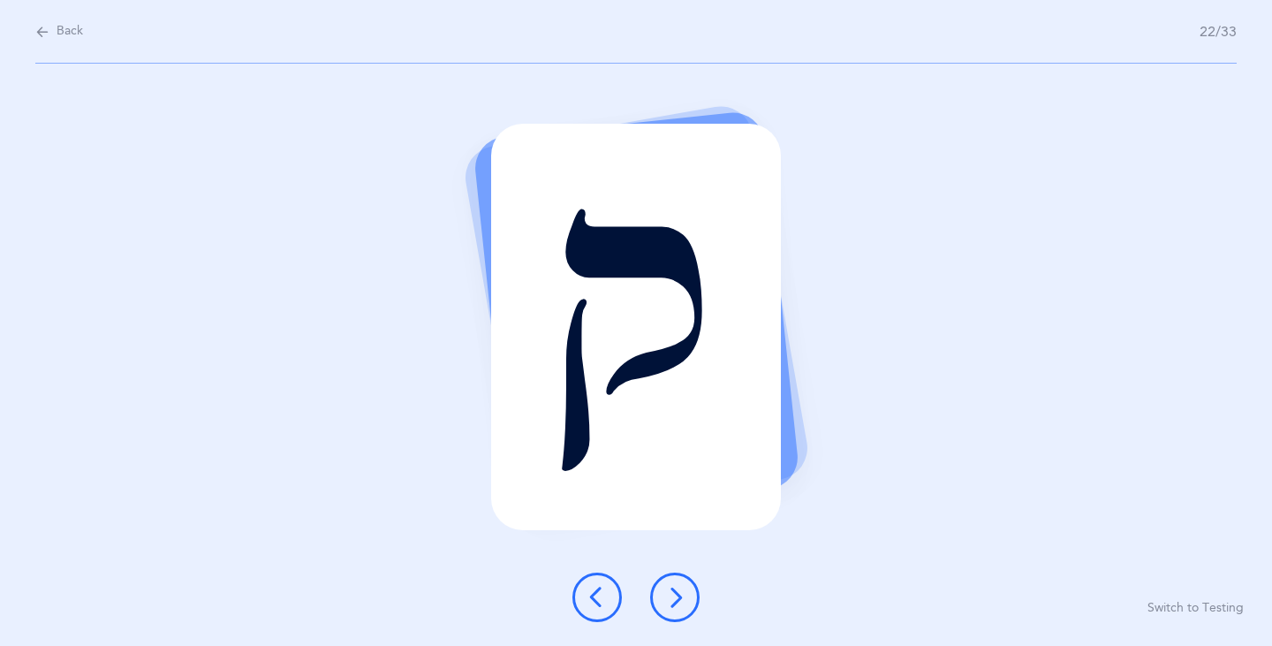
click at [667, 582] on button at bounding box center [674, 597] width 49 height 49
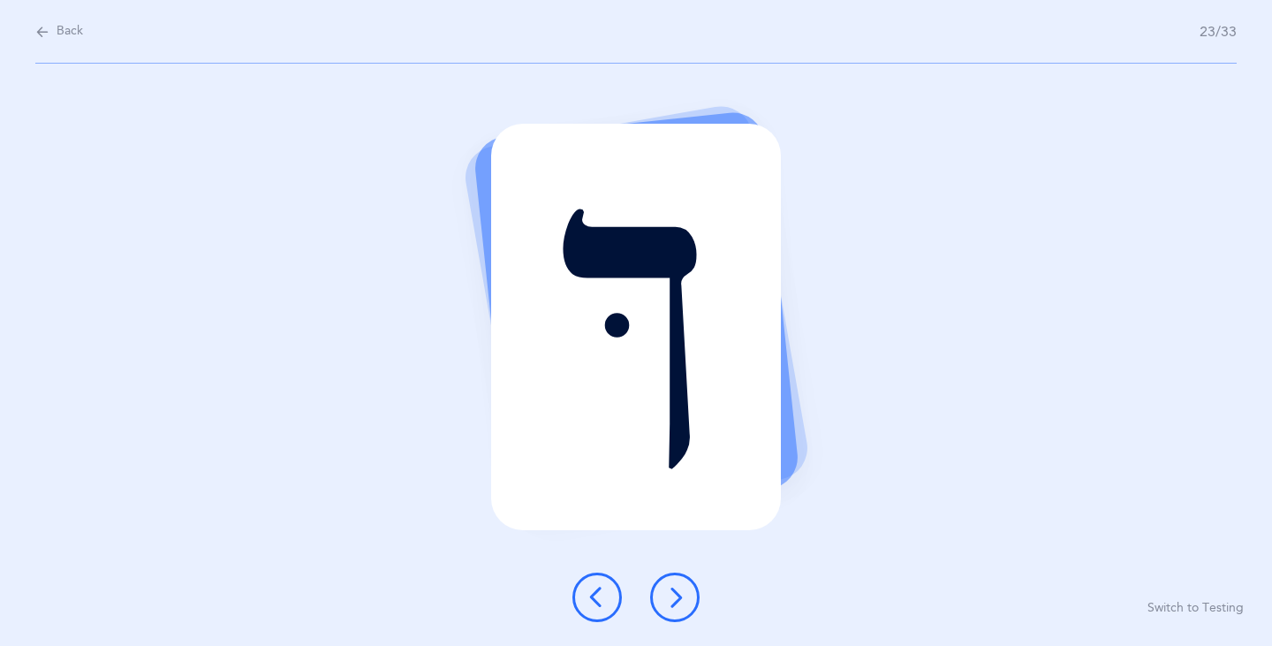
click at [668, 581] on button at bounding box center [674, 597] width 49 height 49
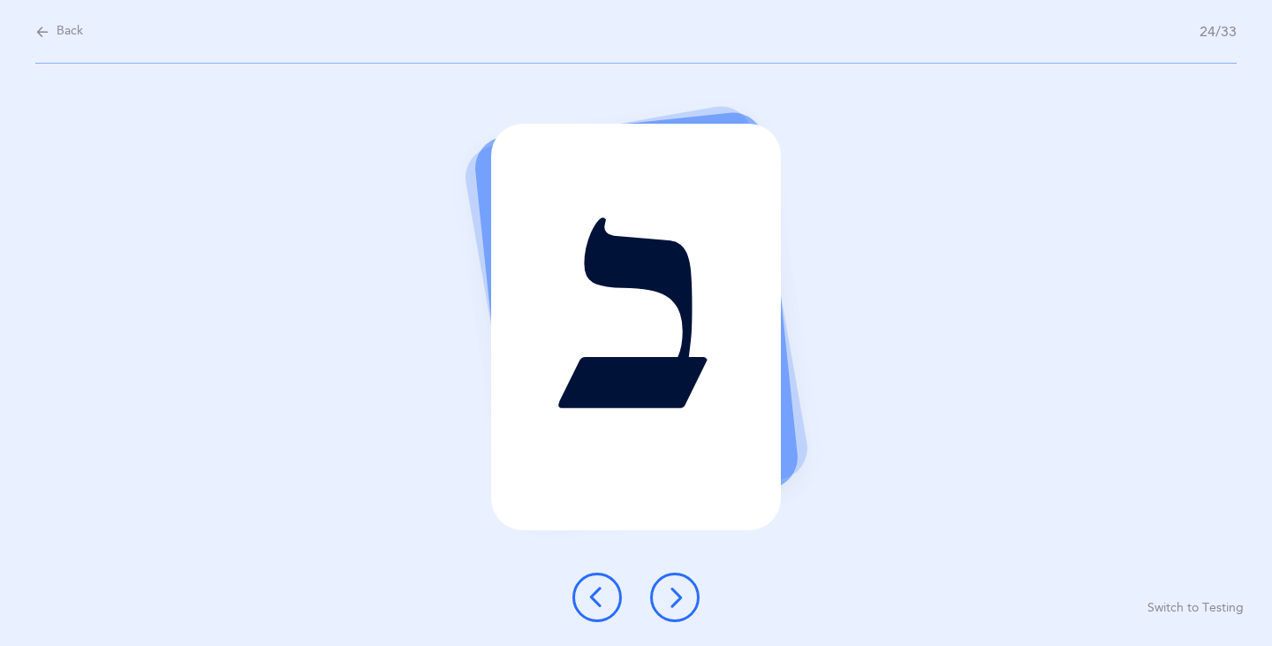
click at [664, 611] on button at bounding box center [674, 597] width 49 height 49
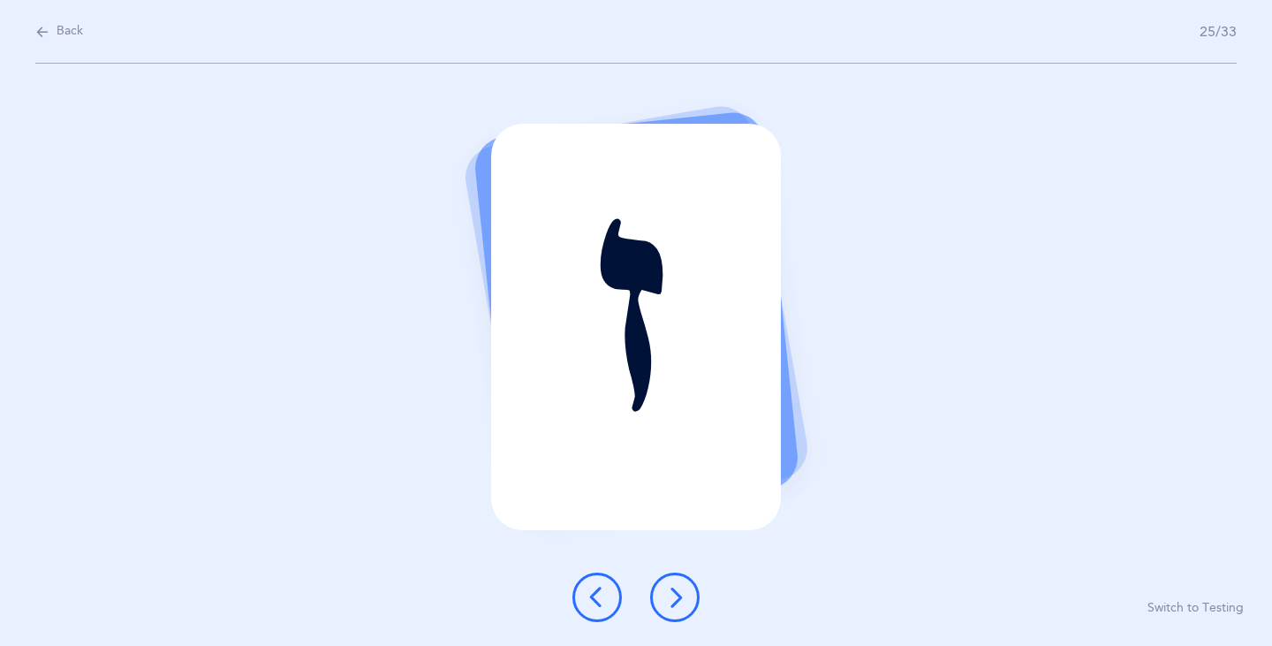
click at [657, 609] on button at bounding box center [674, 597] width 49 height 49
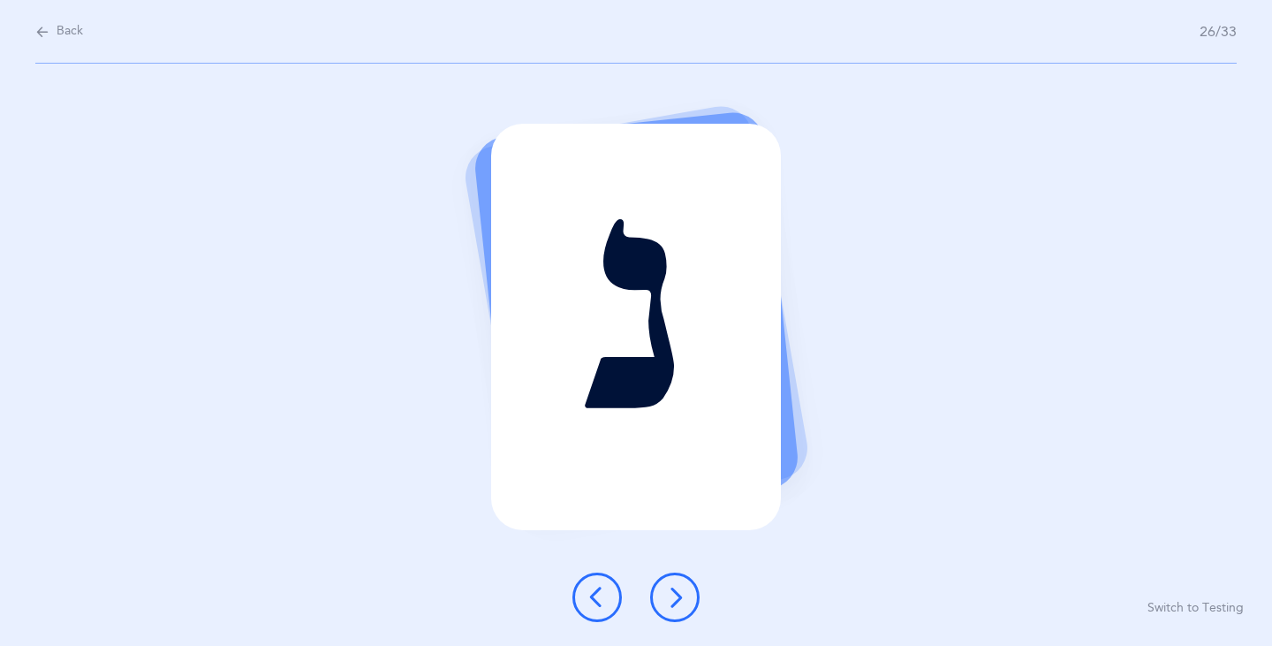
click at [651, 593] on button at bounding box center [674, 597] width 49 height 49
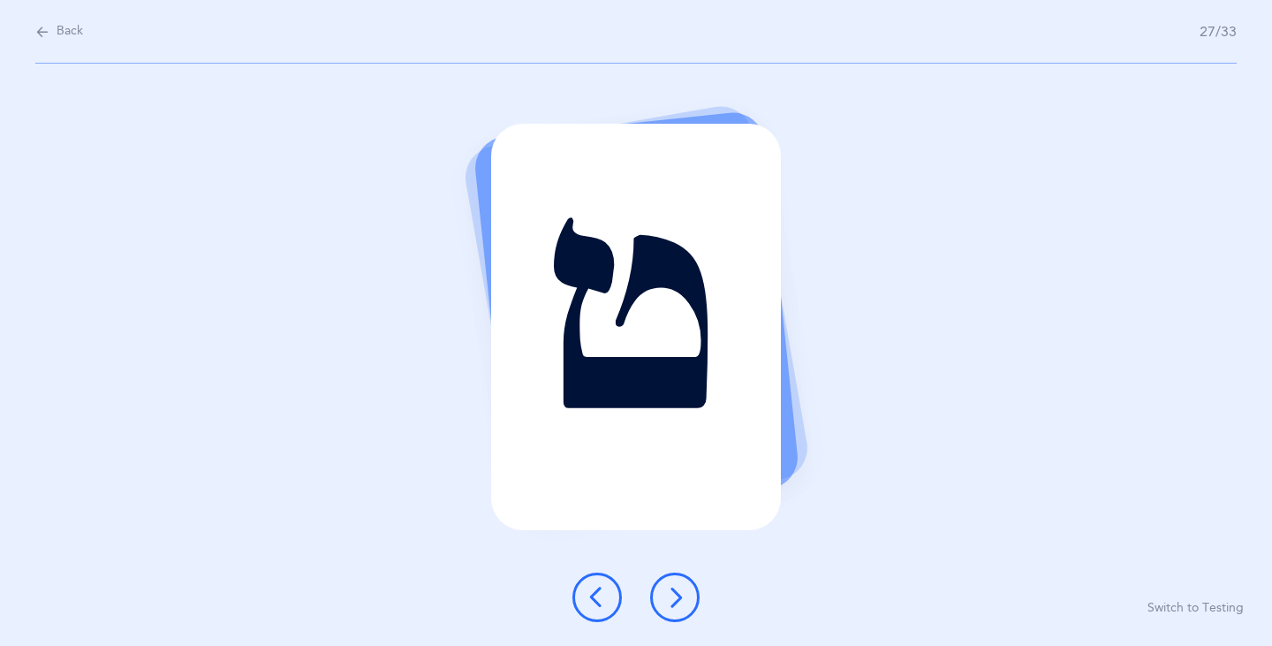
click at [656, 609] on button at bounding box center [674, 597] width 49 height 49
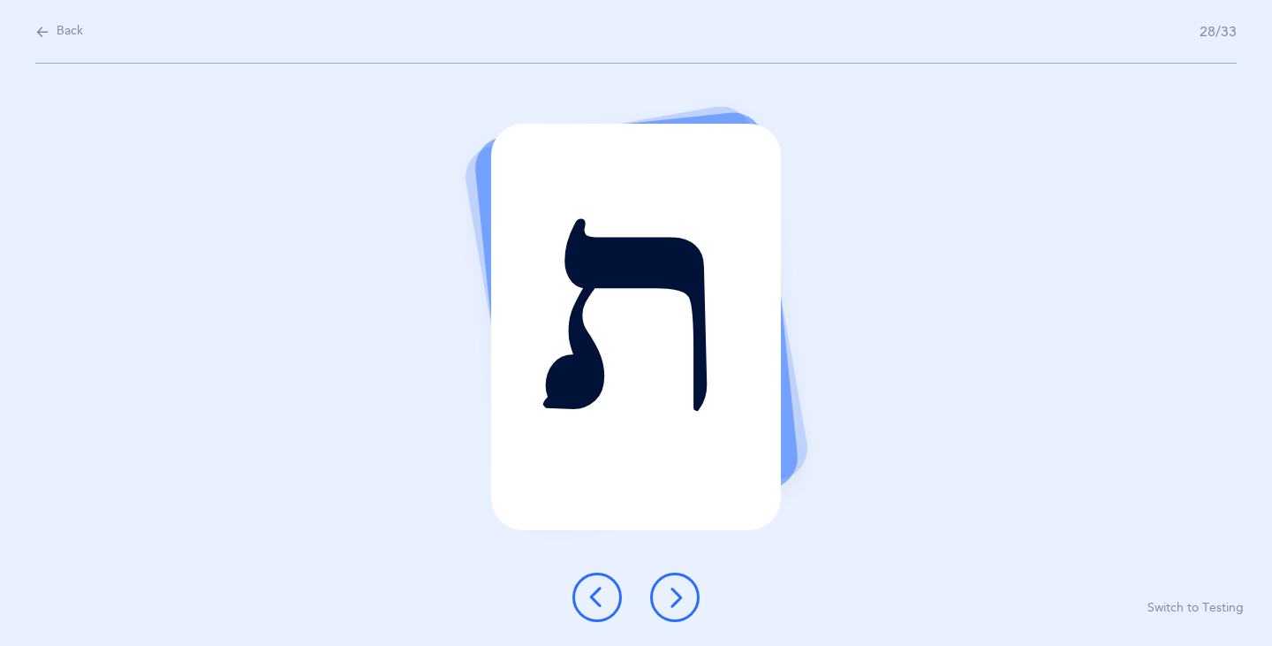
click at [674, 613] on button at bounding box center [674, 597] width 49 height 49
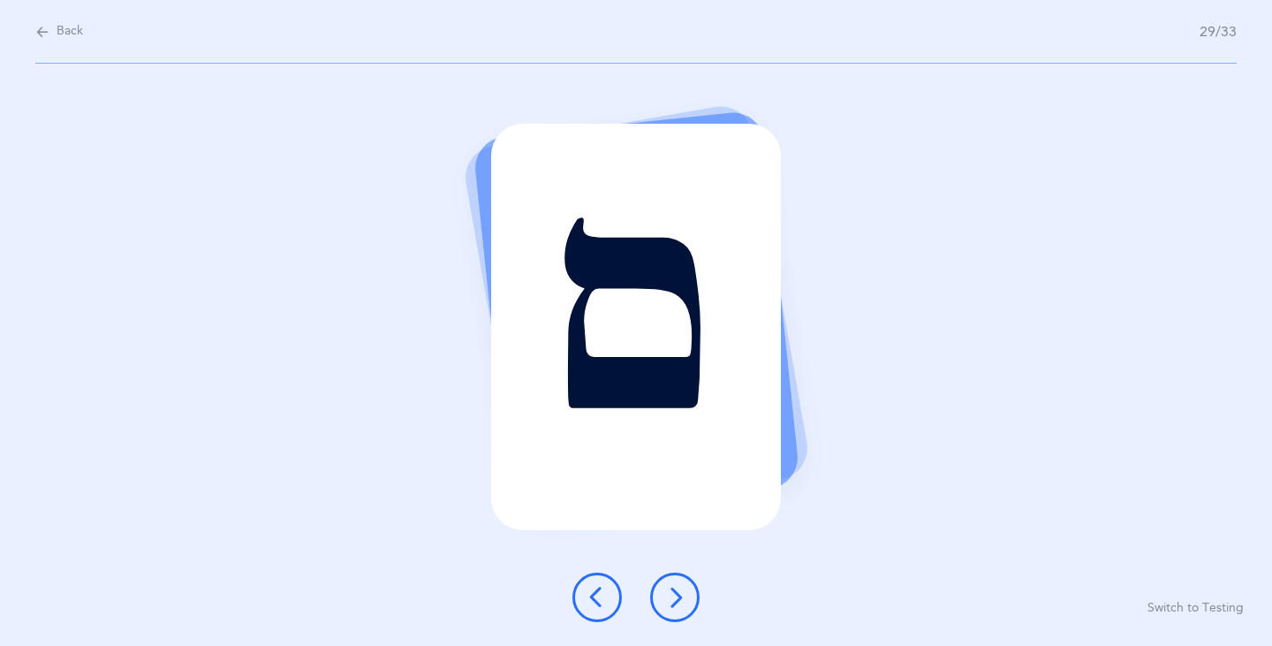
click at [664, 620] on div at bounding box center [636, 597] width 156 height 49
click at [667, 593] on icon at bounding box center [674, 597] width 21 height 21
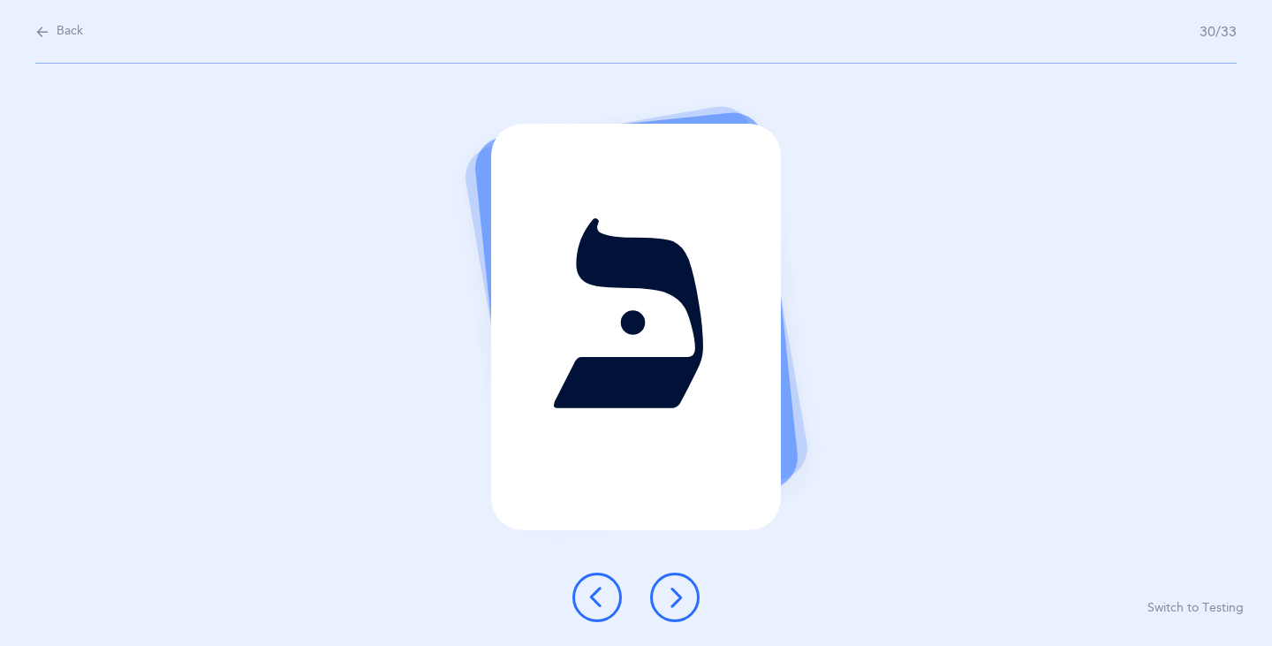
click at [674, 615] on button at bounding box center [674, 597] width 49 height 49
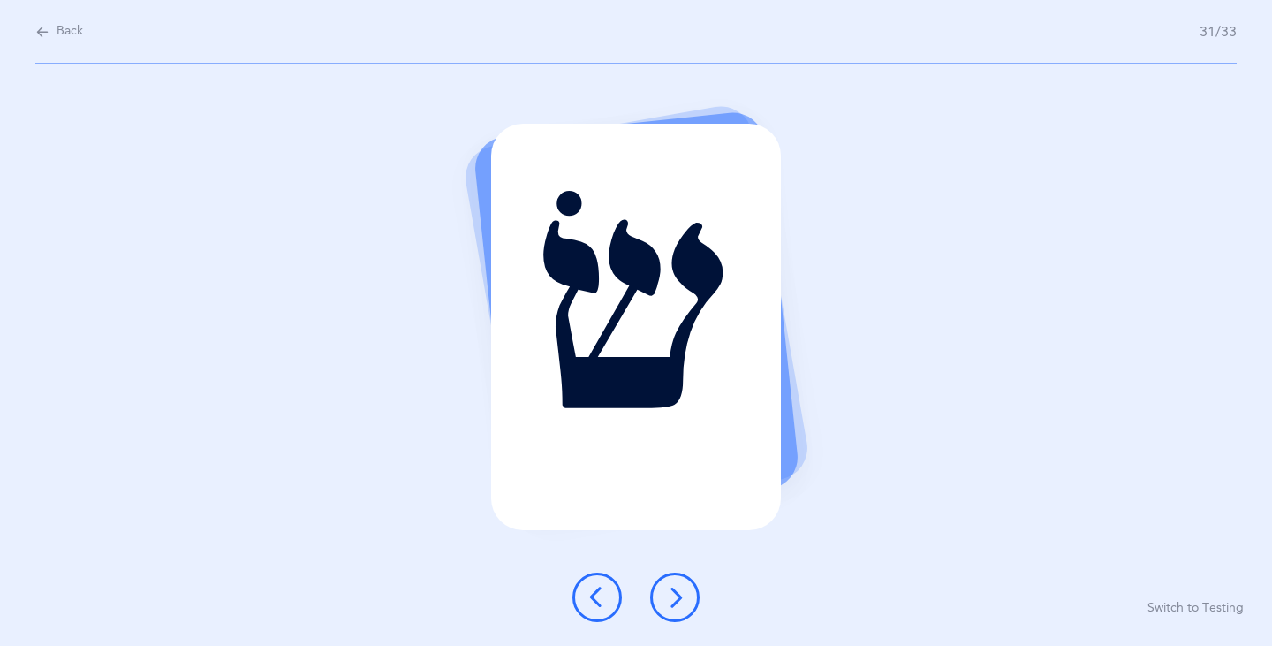
click at [659, 609] on button at bounding box center [674, 597] width 49 height 49
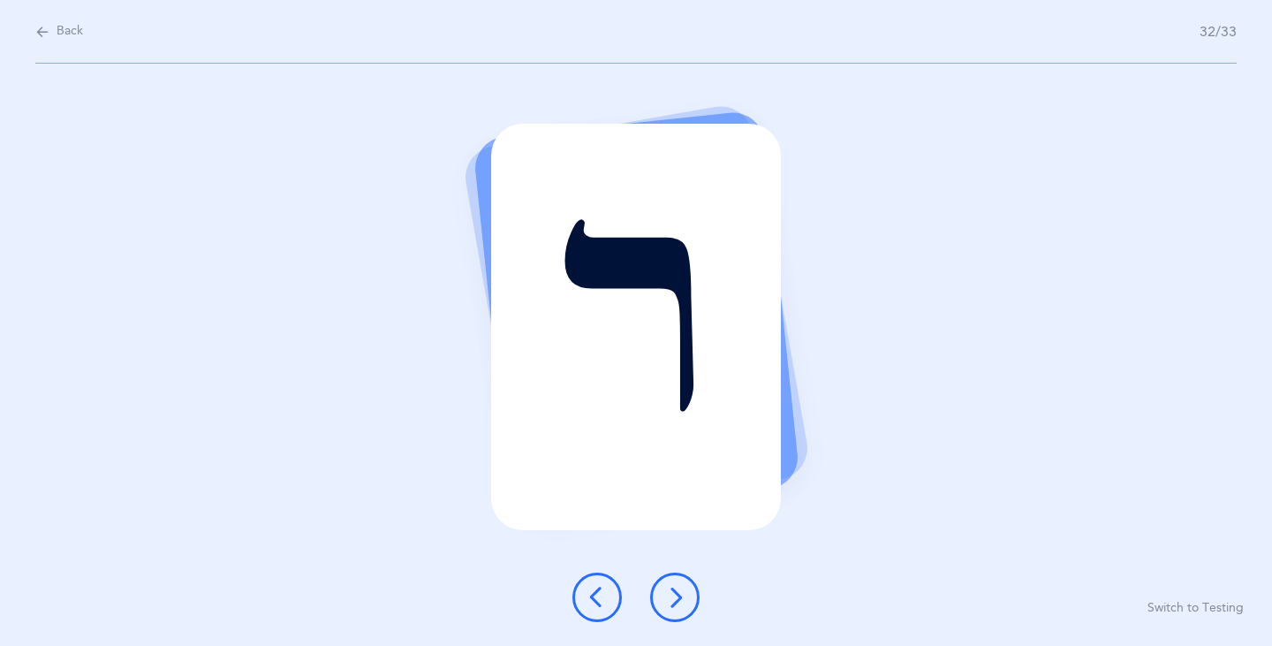
click at [666, 616] on button at bounding box center [674, 597] width 49 height 49
click at [665, 619] on button at bounding box center [674, 597] width 49 height 49
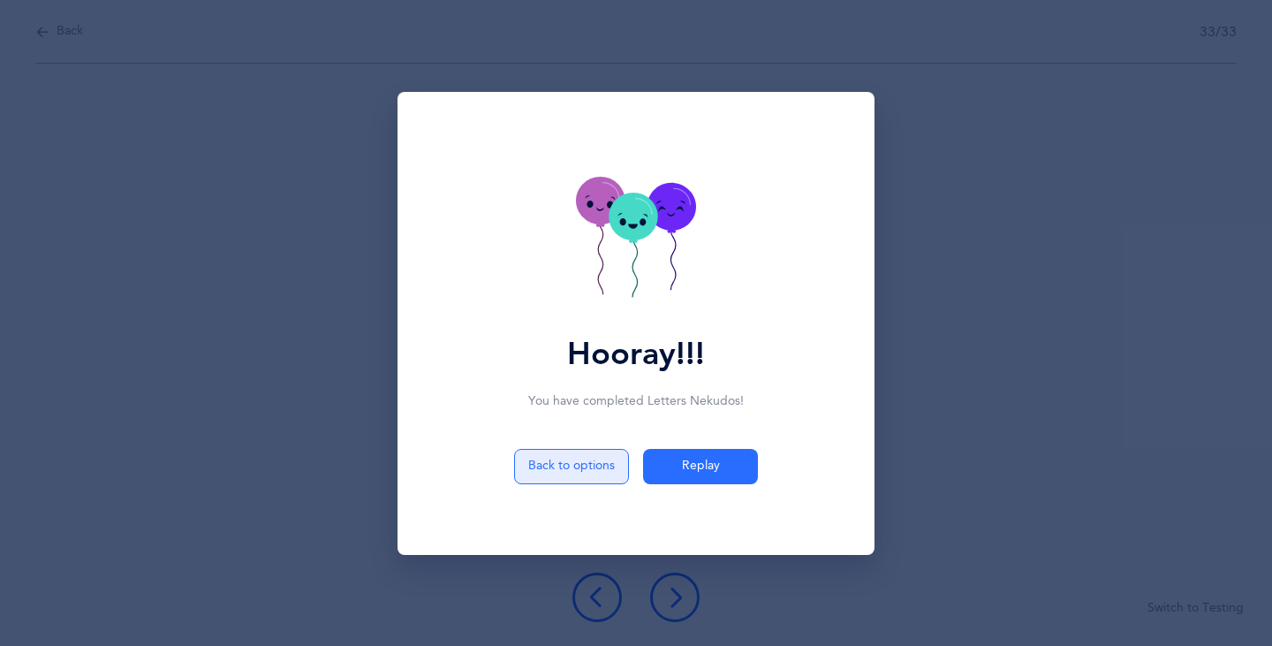
click at [572, 455] on button "Back to options" at bounding box center [571, 466] width 115 height 35
select select "single"
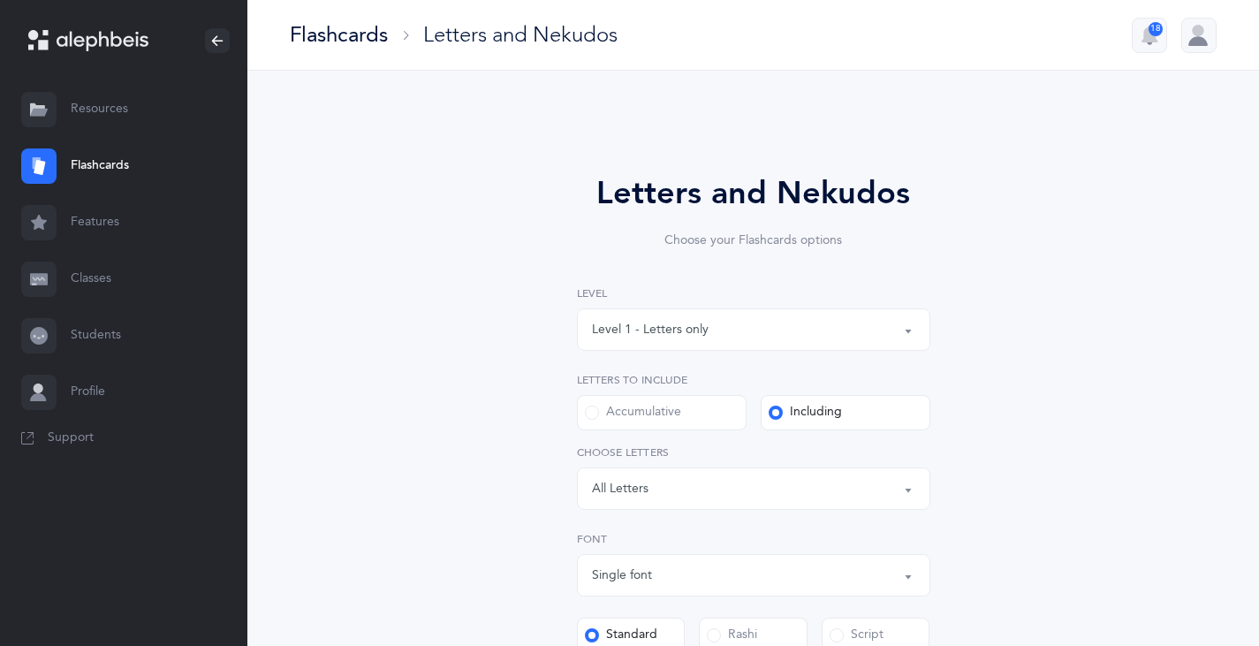
click at [666, 641] on label "Standard" at bounding box center [631, 635] width 109 height 35
click at [0, 0] on input "Standard" at bounding box center [0, 0] width 0 height 0
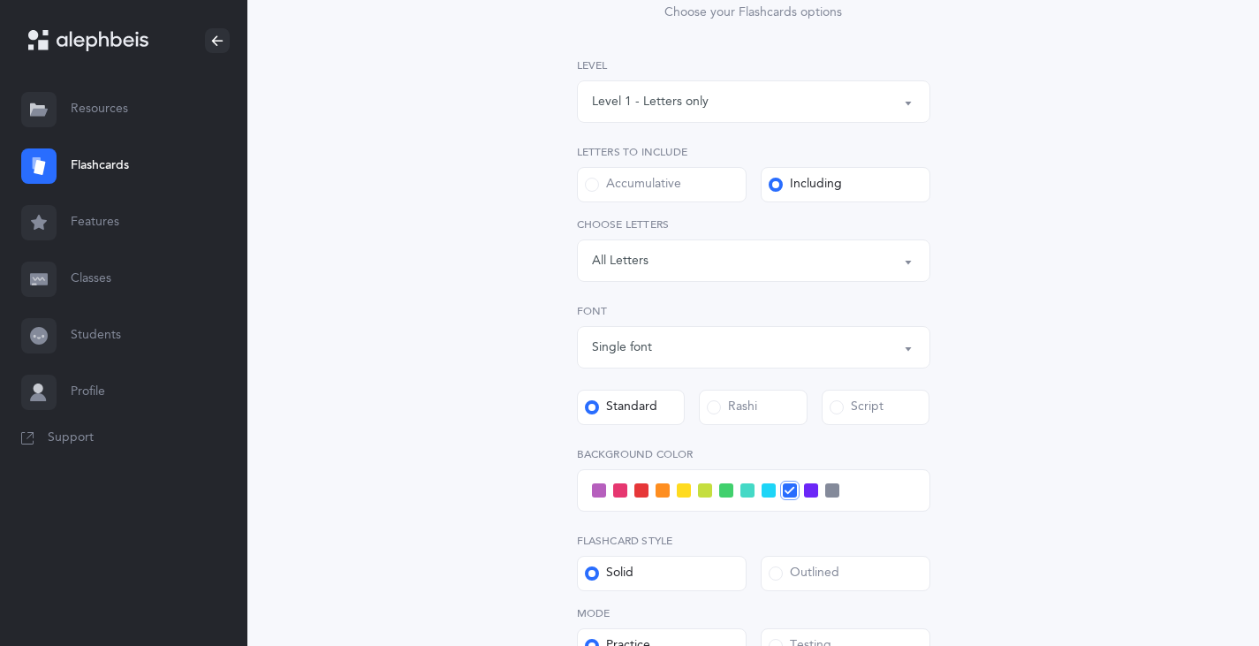
scroll to position [225, 0]
click at [745, 486] on span at bounding box center [747, 493] width 14 height 14
click at [0, 0] on input "checkbox" at bounding box center [0, 0] width 0 height 0
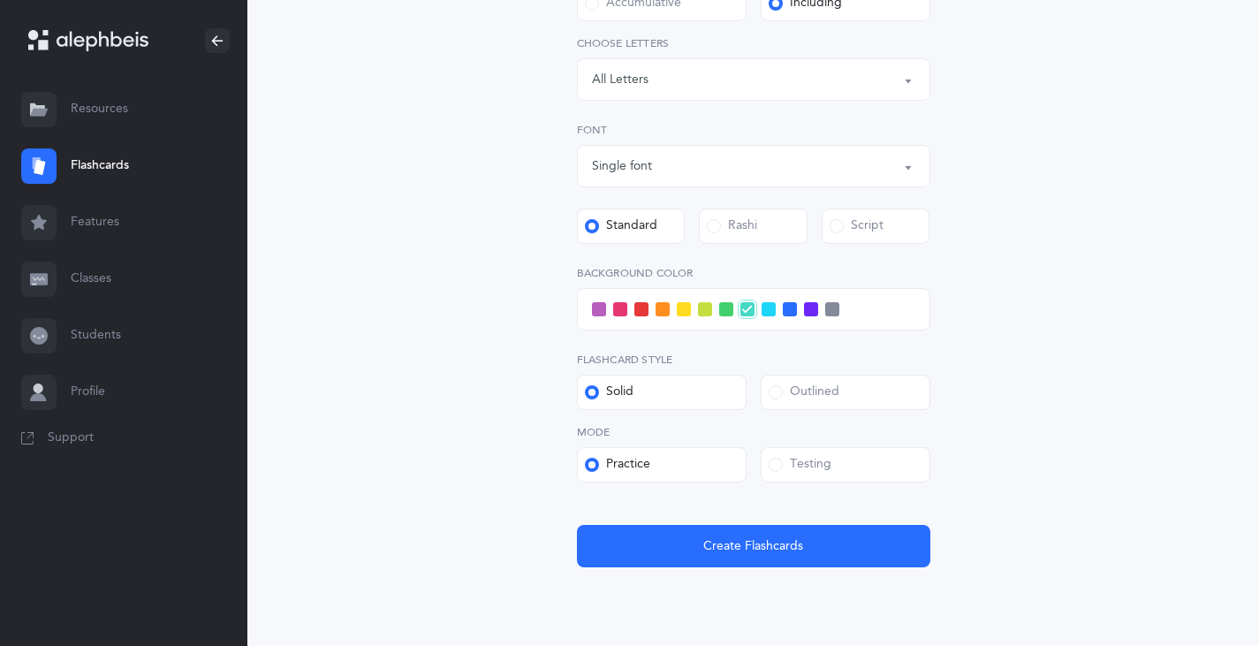
scroll to position [472, 0]
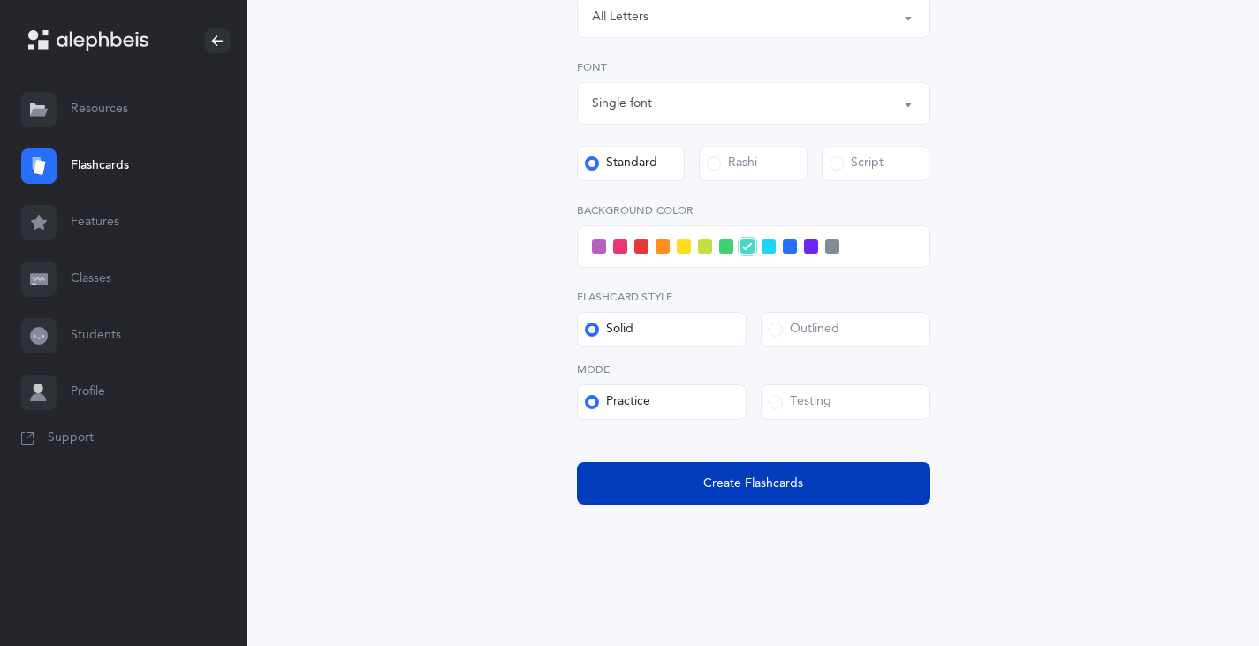
click at [679, 492] on button "Create Flashcards" at bounding box center [753, 483] width 353 height 42
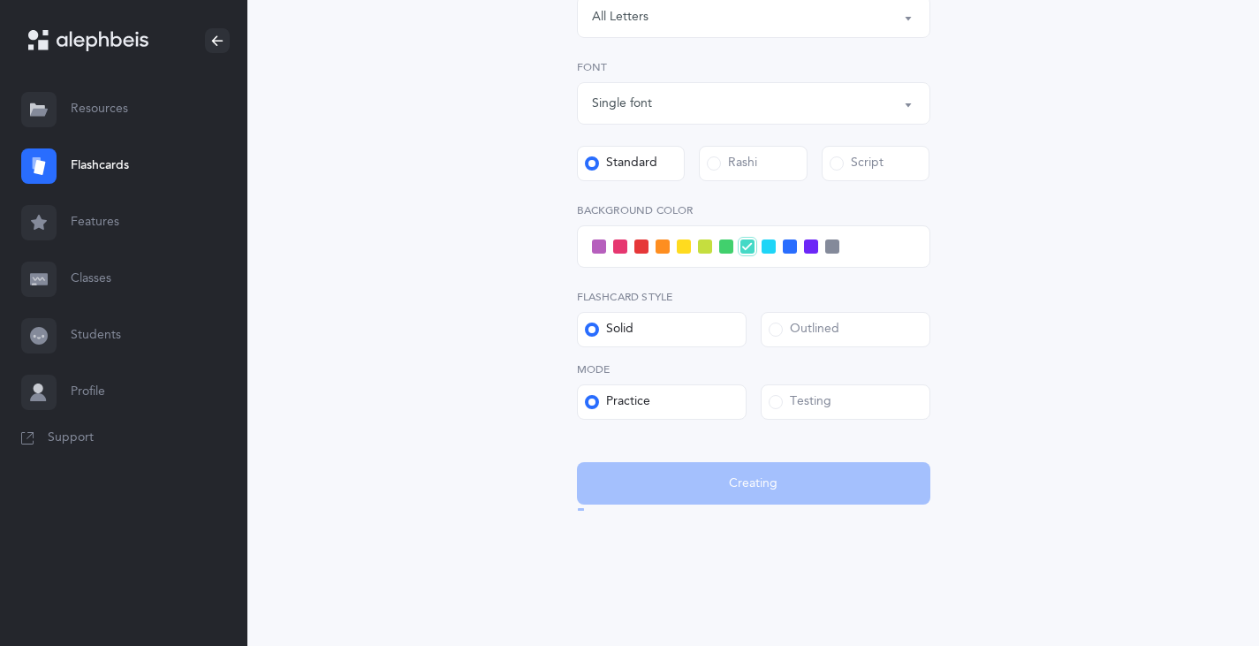
scroll to position [0, 0]
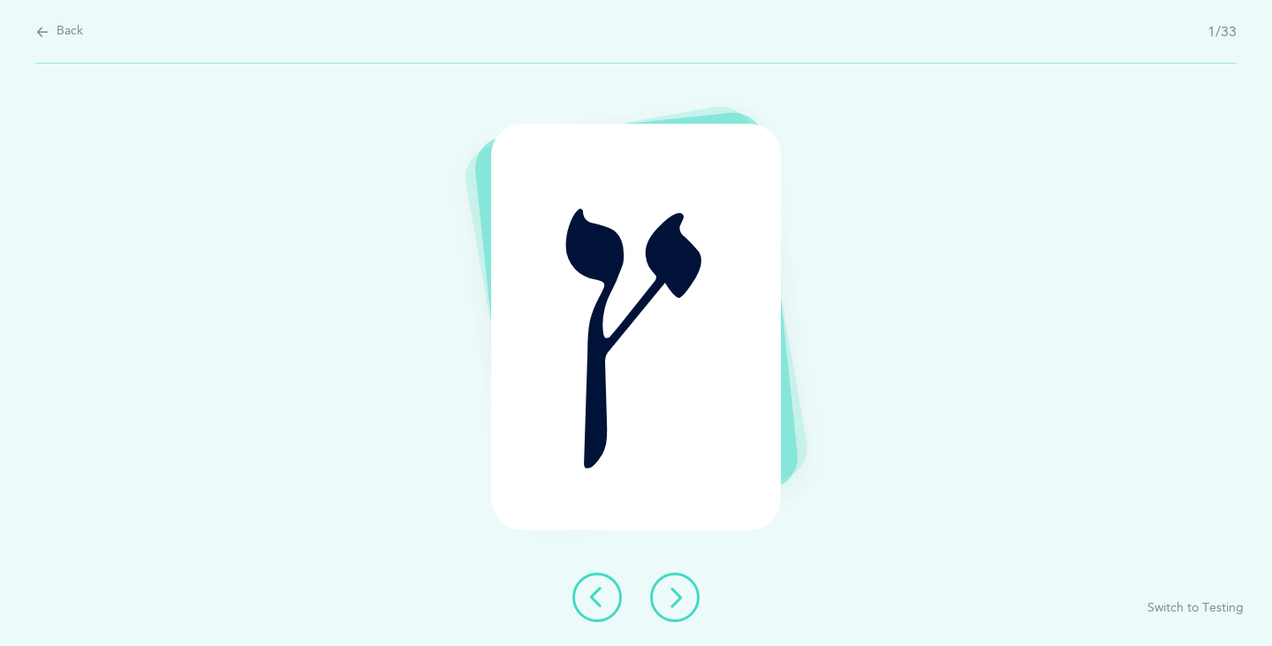
click at [70, 38] on span "Back" at bounding box center [70, 32] width 27 height 18
select select "single"
